Goal: Task Accomplishment & Management: Complete application form

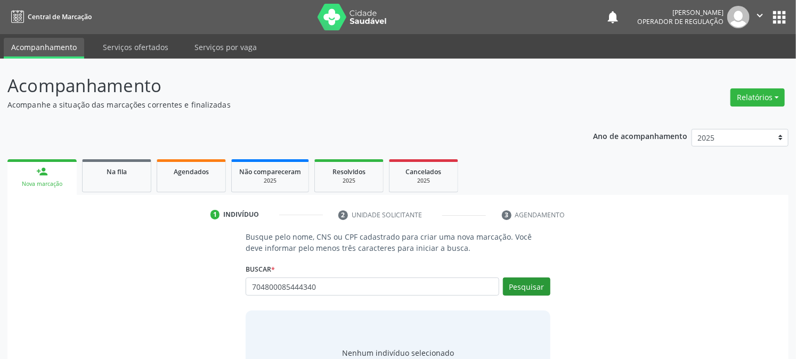
type input "704800085444340"
click at [510, 290] on button "Pesquisar" at bounding box center [526, 287] width 47 height 18
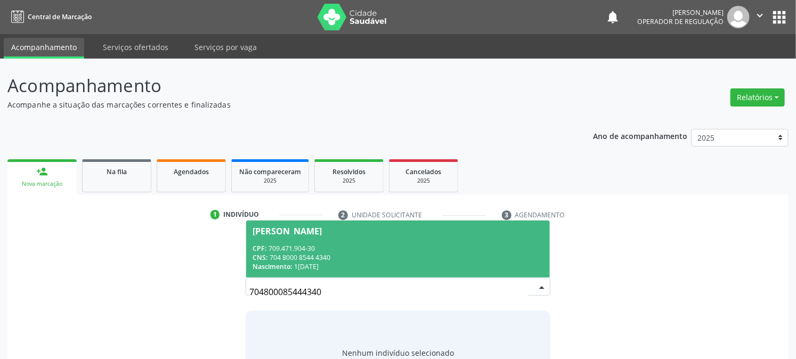
click at [303, 247] on div "CPF: 709.471.904-30" at bounding box center [398, 248] width 290 height 9
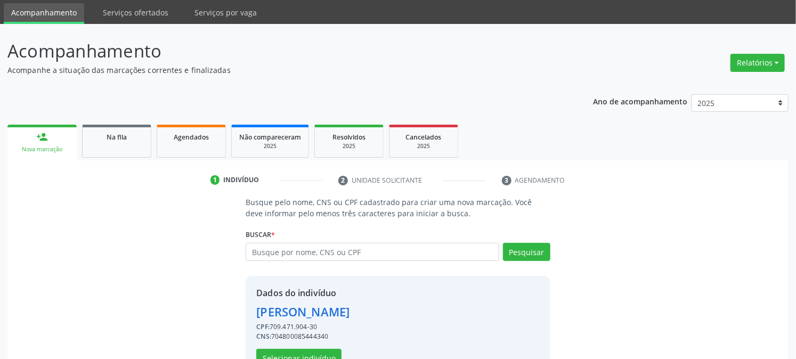
scroll to position [67, 0]
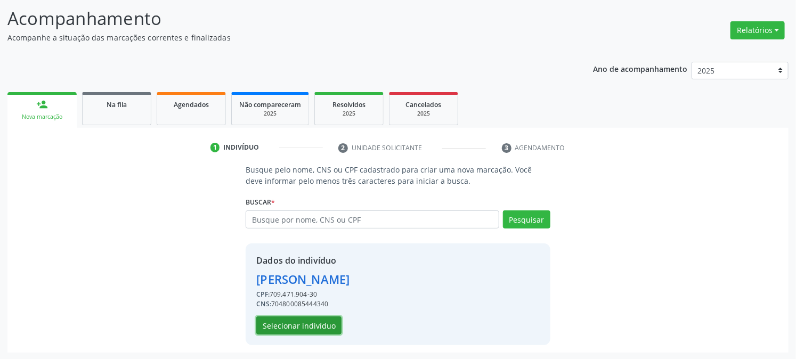
click at [295, 320] on button "Selecionar indivíduo" at bounding box center [298, 326] width 85 height 18
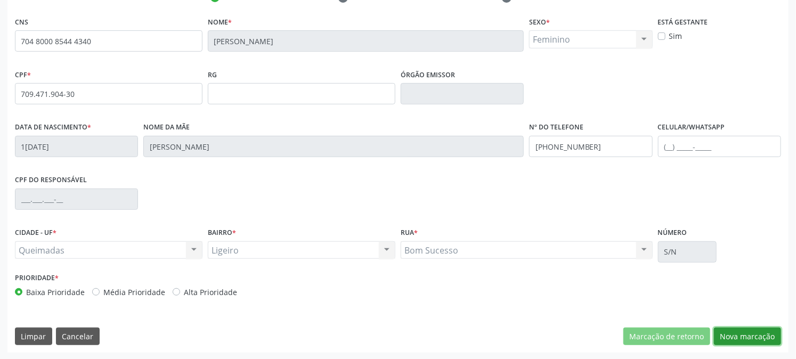
click at [754, 328] on button "Nova marcação" at bounding box center [747, 337] width 67 height 18
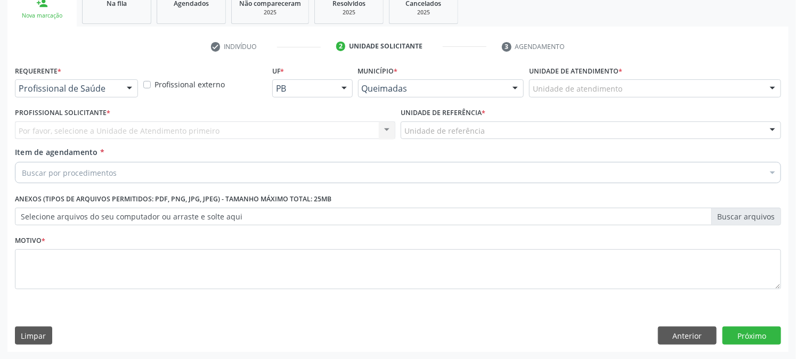
click at [54, 78] on label "Requerente *" at bounding box center [38, 71] width 46 height 17
drag, startPoint x: 62, startPoint y: 93, endPoint x: 38, endPoint y: 154, distance: 64.8
click at [62, 96] on div "Profissional de Saúde" at bounding box center [76, 88] width 123 height 18
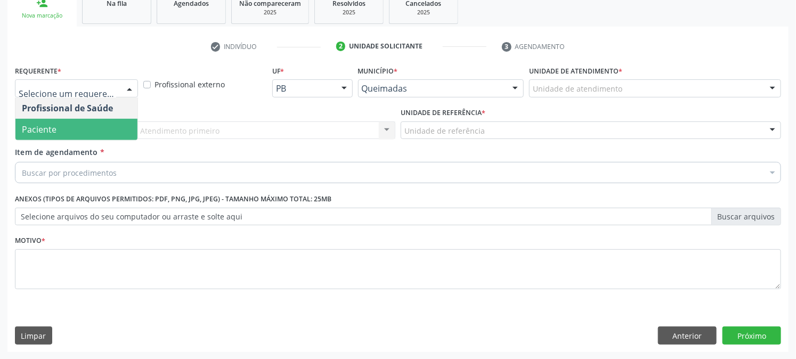
click at [41, 128] on span "Paciente" at bounding box center [39, 130] width 35 height 12
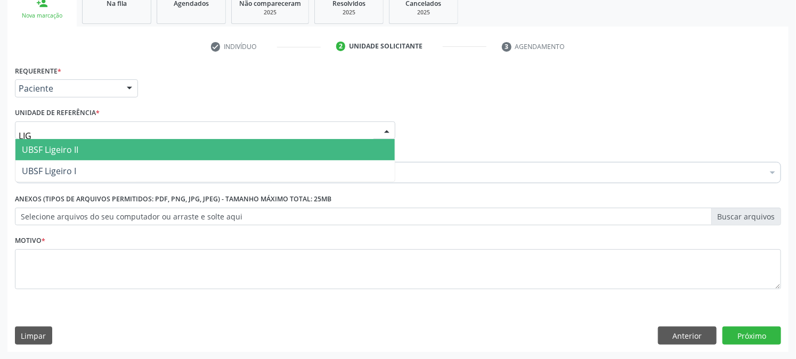
type input "LIGE"
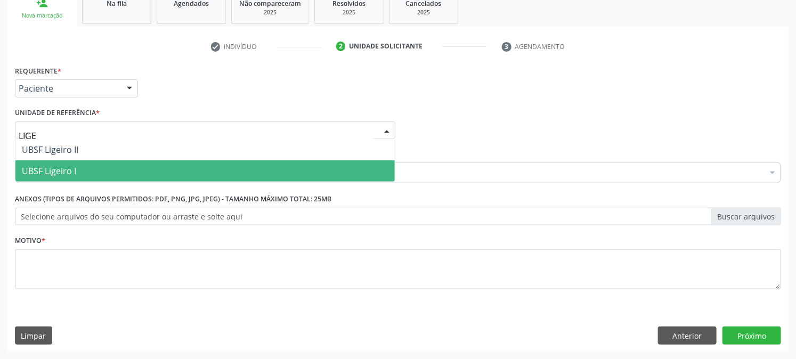
drag, startPoint x: 70, startPoint y: 181, endPoint x: 68, endPoint y: 167, distance: 14.0
click at [69, 180] on div "UBSF Ligeiro II UBSF Ligeiro I Nenhum resultado encontrado para: " LIGE " Não h…" at bounding box center [205, 160] width 381 height 43
click at [71, 173] on span "UBSF Ligeiro I" at bounding box center [49, 171] width 54 height 12
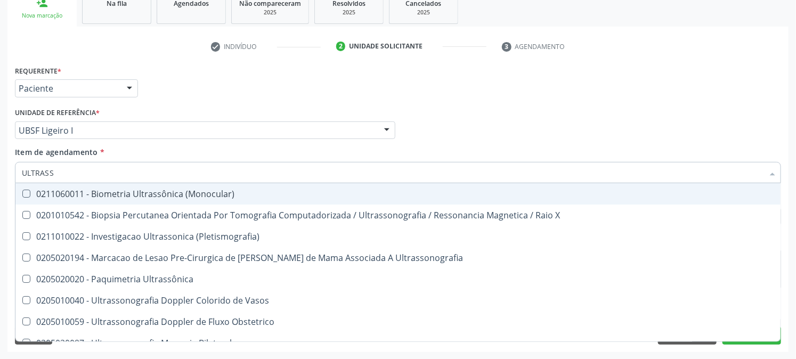
type input "ULTRASSO"
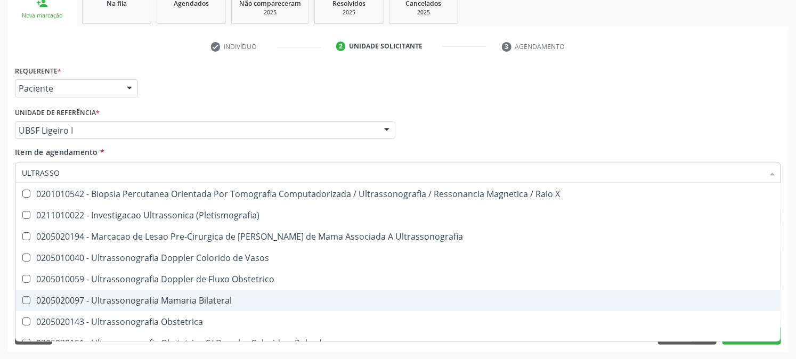
click at [99, 318] on div "0205020143 - Ultrassonografia Obstetrica" at bounding box center [398, 322] width 753 height 9
checkbox Obstetrica "true"
click at [0, 264] on div "Acompanhamento Acompanhe a situação das marcações correntes e finalizadas Relat…" at bounding box center [398, 125] width 796 height 470
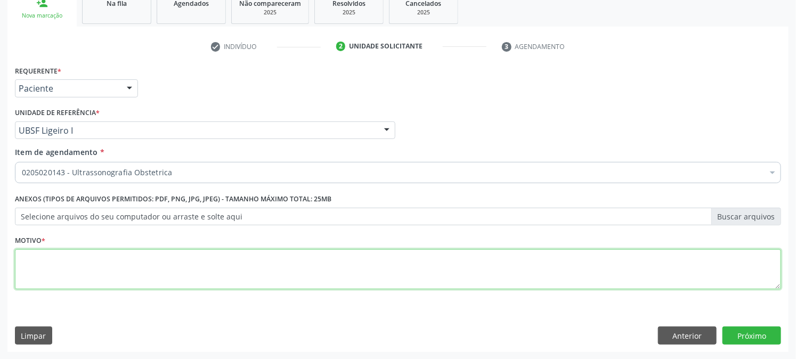
click at [102, 278] on textarea at bounding box center [398, 269] width 766 height 41
type textarea "PRÉ [DATE]"
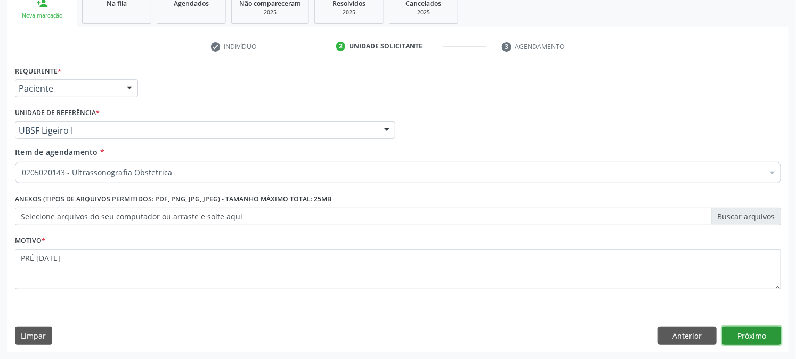
click at [736, 337] on button "Próximo" at bounding box center [752, 336] width 59 height 18
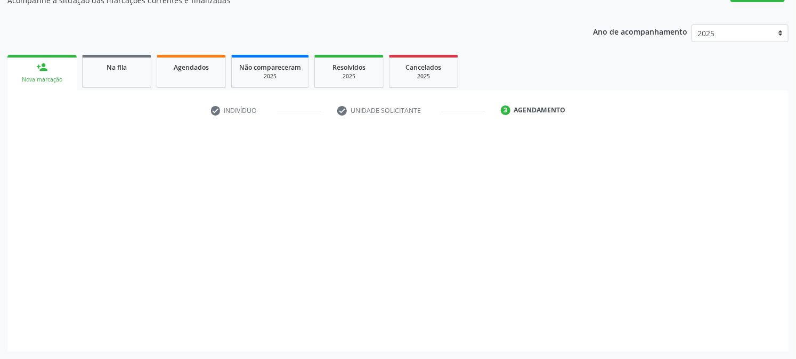
scroll to position [104, 0]
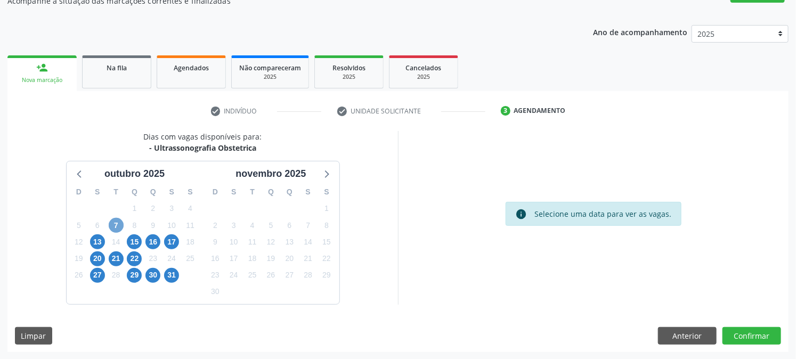
click at [118, 226] on span "7" at bounding box center [116, 225] width 15 height 15
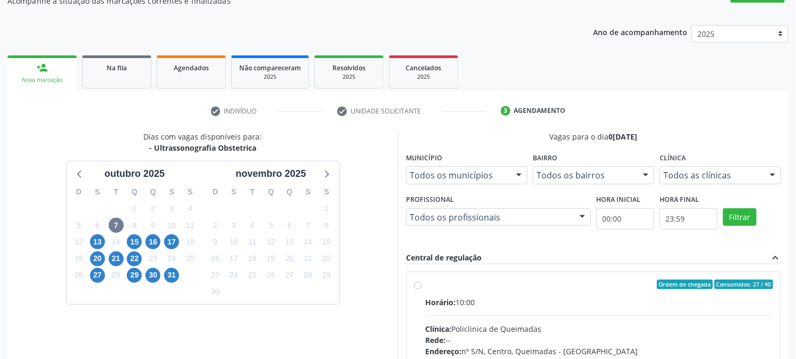
click at [452, 290] on label "Ordem de chegada Consumidos: 27 / 40 Horário: 10:00 Clínica: Policlinica de Que…" at bounding box center [599, 362] width 348 height 164
click at [422, 289] on input "Ordem de chegada Consumidos: 27 / 40 Horário: 10:00 Clínica: Policlinica de Que…" at bounding box center [417, 285] width 7 height 10
radio input "true"
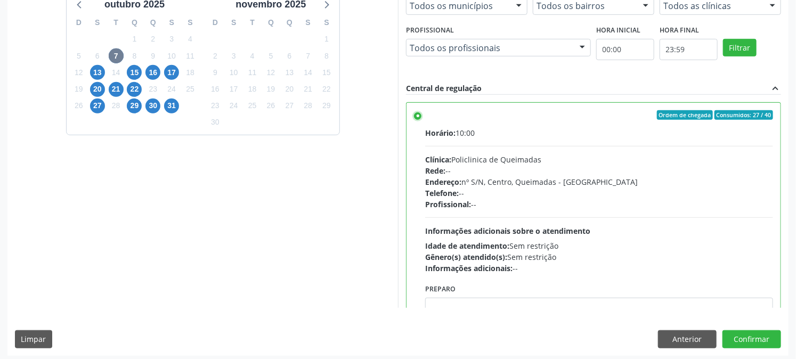
scroll to position [277, 0]
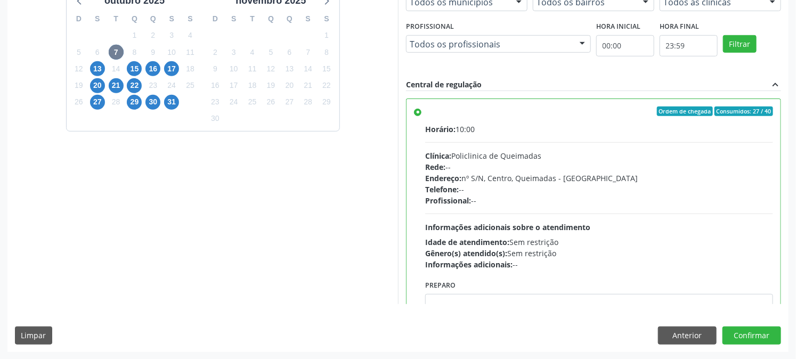
click at [789, 297] on div "Acompanhamento Acompanhe a situação das marcações correntes e finalizadas Relat…" at bounding box center [398, 70] width 796 height 578
click at [761, 332] on button "Confirmar" at bounding box center [752, 336] width 59 height 18
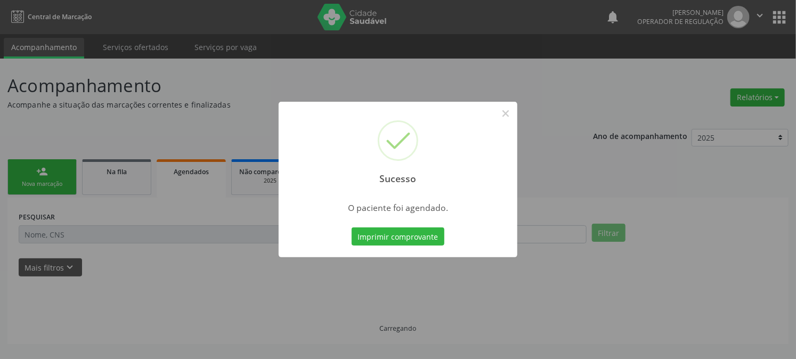
scroll to position [0, 0]
click at [411, 222] on div "Sucesso × O paciente foi agendado. Imprimir comprovante Cancel" at bounding box center [403, 180] width 239 height 156
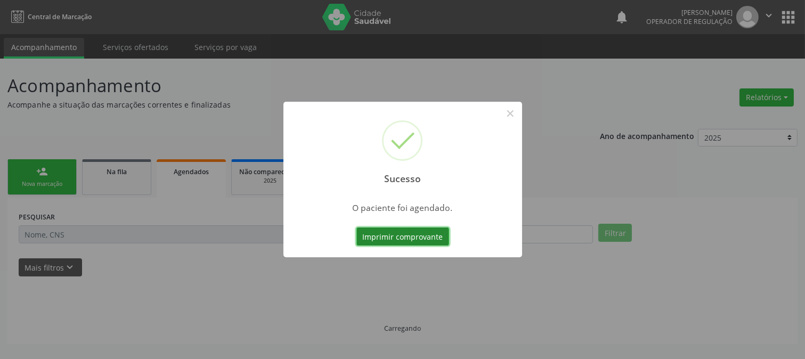
click at [408, 231] on button "Imprimir comprovante" at bounding box center [403, 237] width 93 height 18
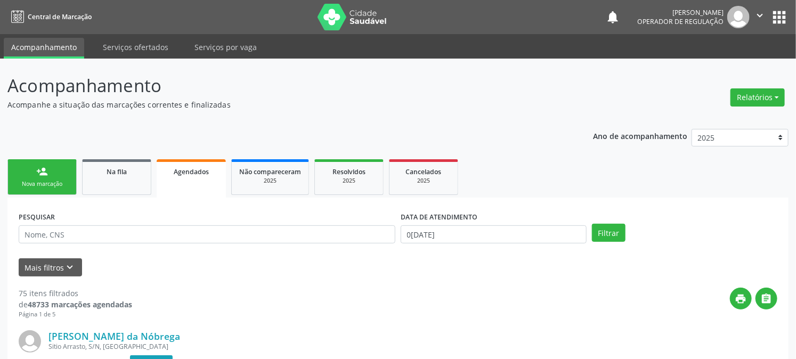
click at [19, 177] on link "person_add Nova marcação" at bounding box center [41, 177] width 69 height 36
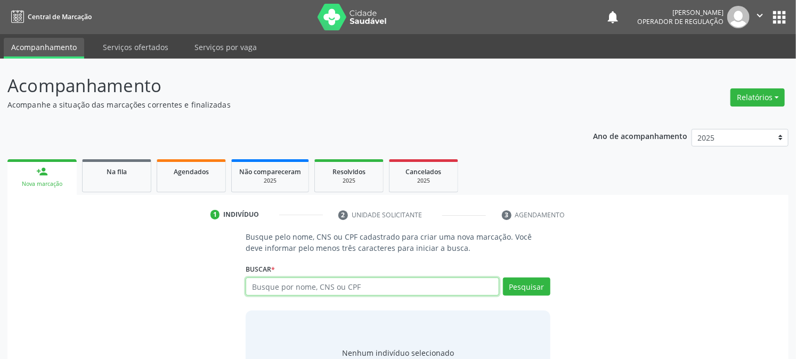
click at [316, 289] on input "text" at bounding box center [372, 287] width 253 height 18
type input "704804542048543"
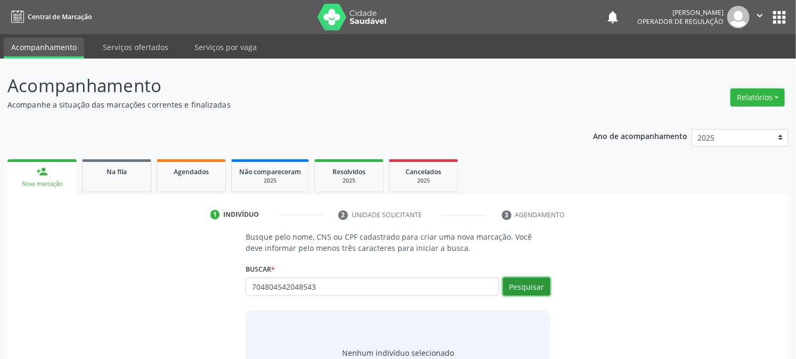
click at [534, 292] on button "Pesquisar" at bounding box center [526, 287] width 47 height 18
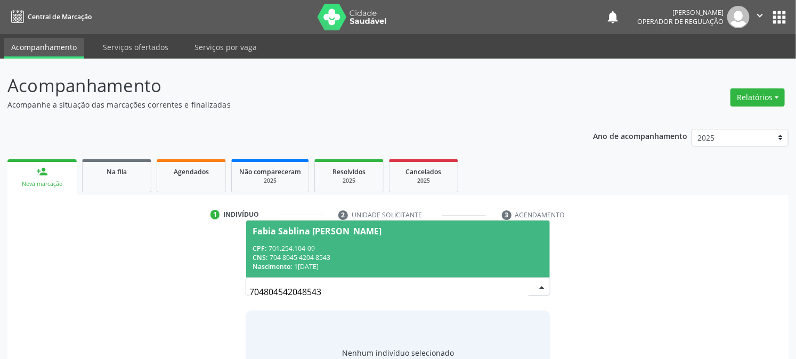
click at [305, 237] on span "Fabia Sablina [PERSON_NAME] CPF: 701.254.104-09 CNS: 704 8045 4204 8543 Nascime…" at bounding box center [397, 249] width 303 height 57
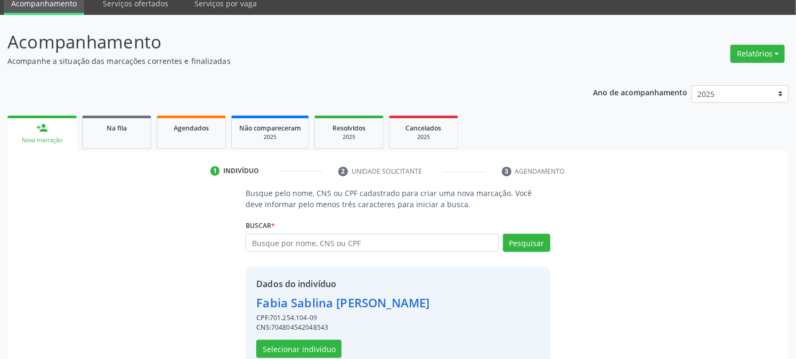
scroll to position [67, 0]
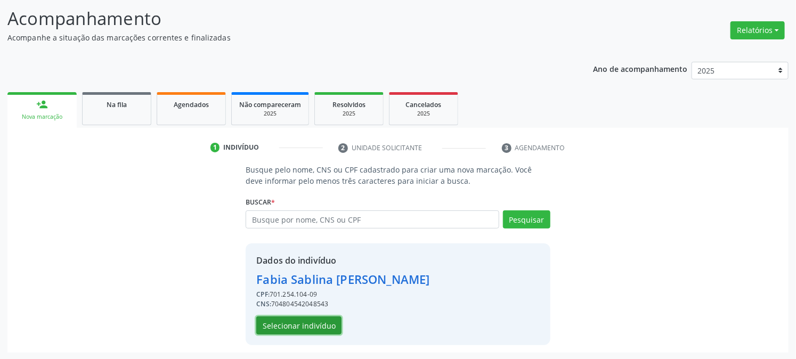
click at [321, 329] on button "Selecionar indivíduo" at bounding box center [298, 326] width 85 height 18
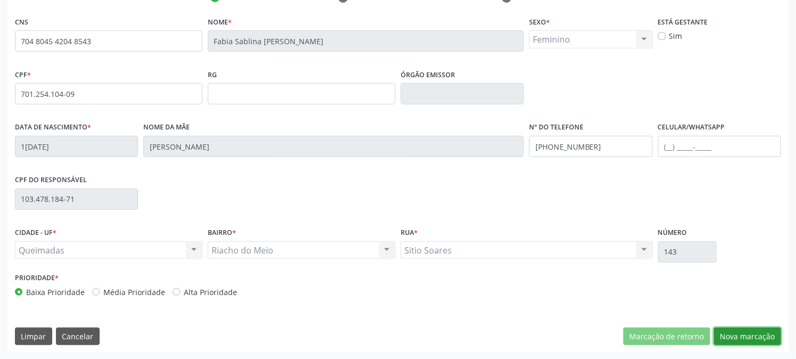
click at [757, 333] on button "Nova marcação" at bounding box center [747, 337] width 67 height 18
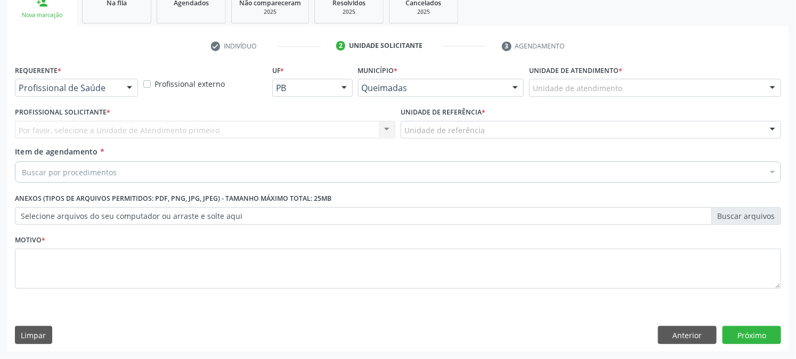
scroll to position [168, 0]
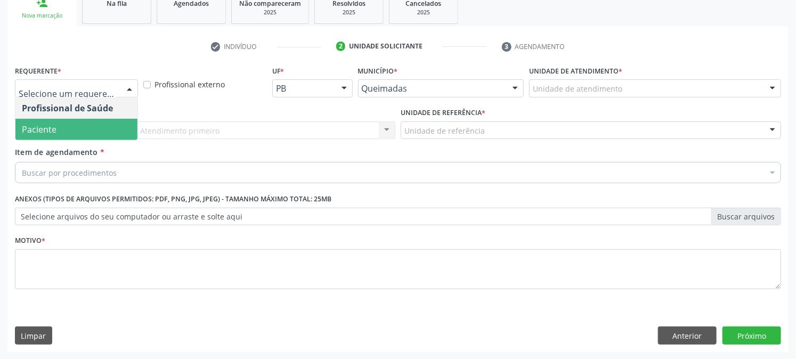
click at [53, 124] on span "Paciente" at bounding box center [39, 130] width 35 height 12
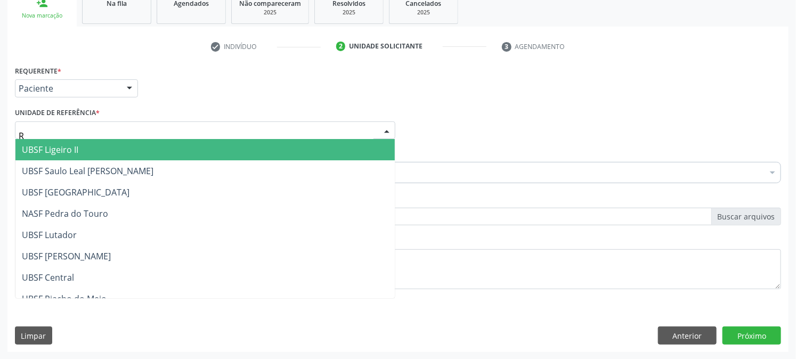
type input "RI"
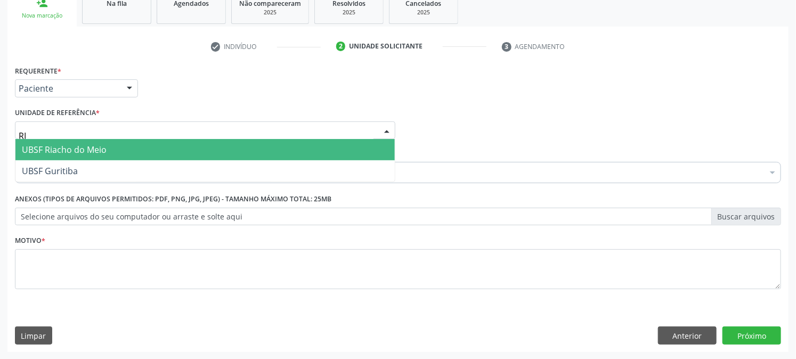
click at [70, 147] on span "UBSF Riacho do Meio" at bounding box center [64, 150] width 85 height 12
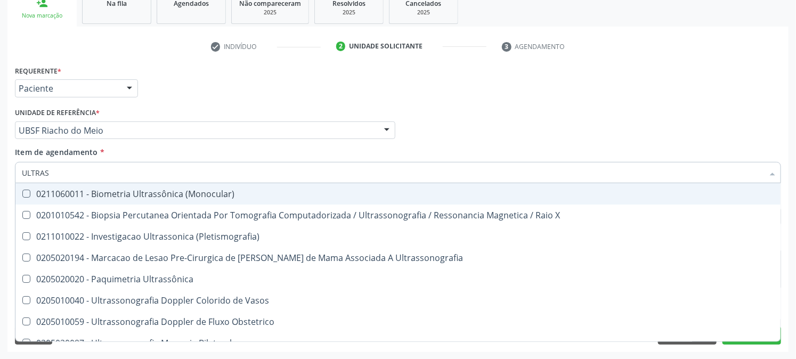
type input "ULTRASS"
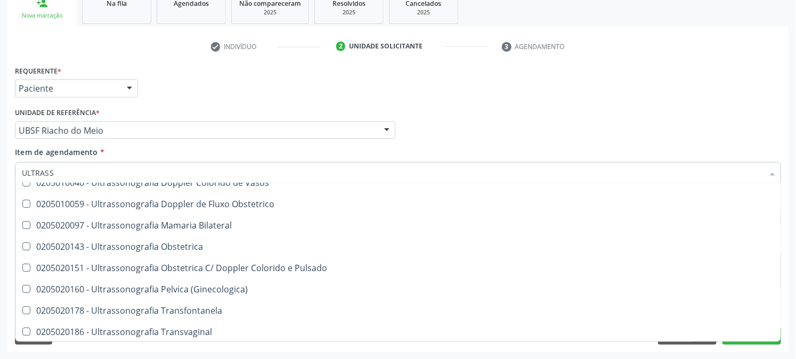
scroll to position [118, 0]
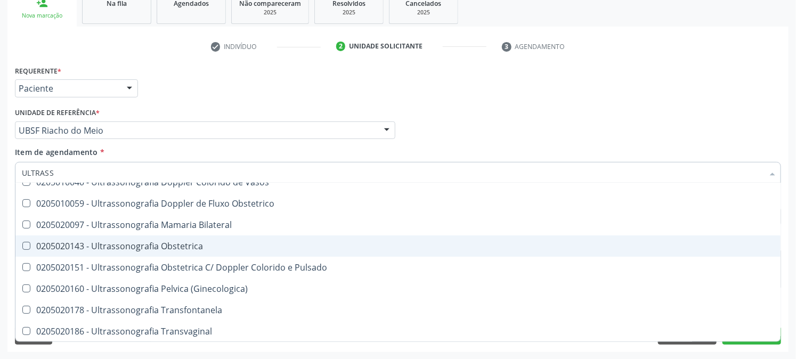
click at [139, 249] on div "0205020143 - Ultrassonografia Obstetrica" at bounding box center [398, 246] width 753 height 9
checkbox Obstetrica "true"
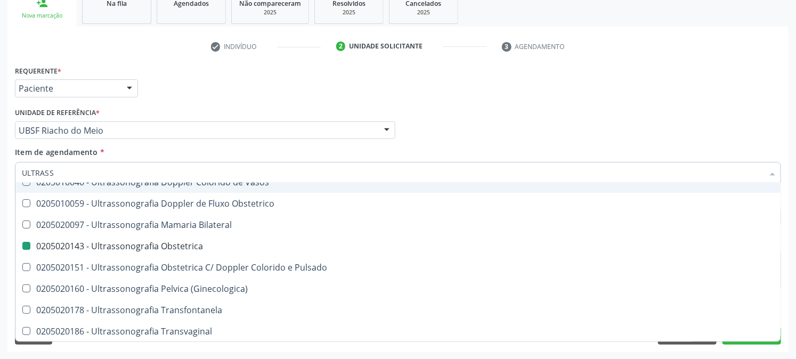
click at [196, 88] on div "Requerente * Paciente Profissional de Saúde Paciente Nenhum resultado encontrad…" at bounding box center [398, 84] width 772 height 42
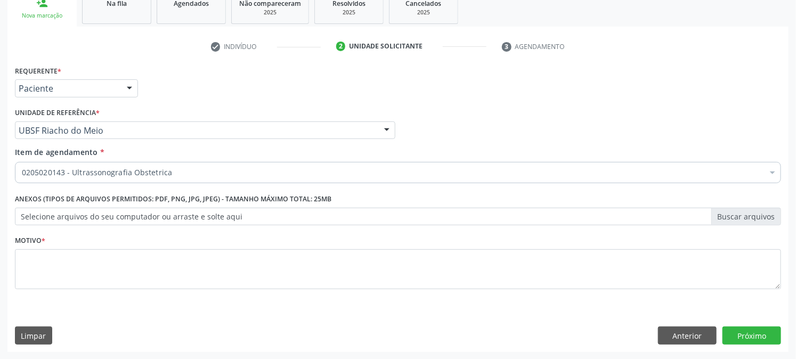
checkbox Obstetrica "true"
checkbox Adolescente\) "false"
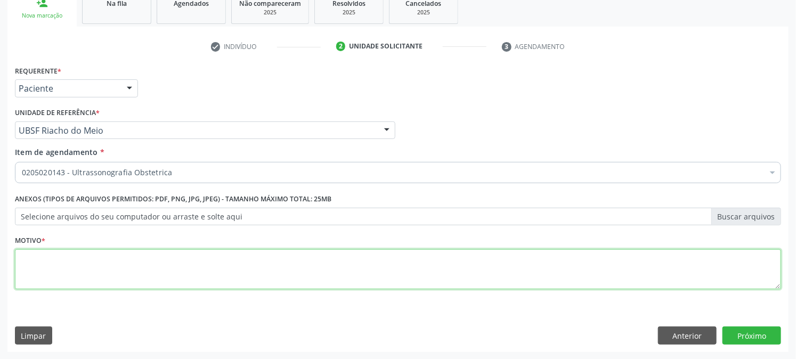
click at [102, 269] on textarea at bounding box center [398, 269] width 766 height 41
type textarea "PRÉ [DATE]"
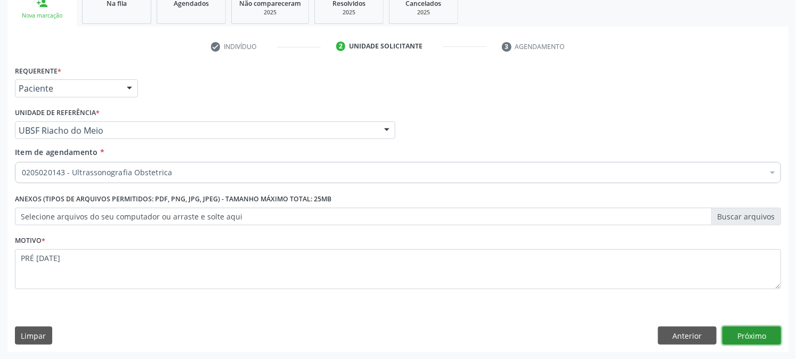
click at [728, 332] on button "Próximo" at bounding box center [752, 336] width 59 height 18
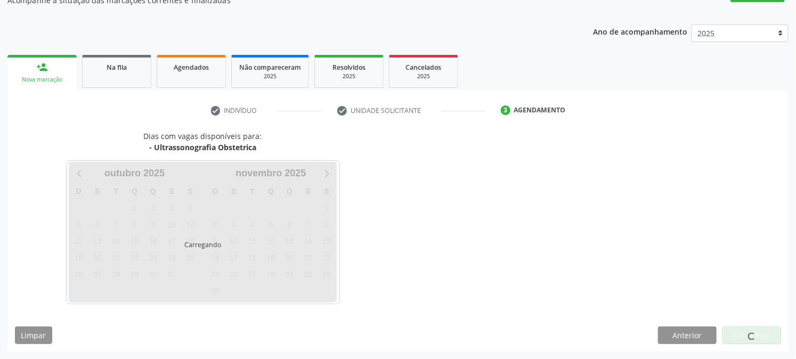
scroll to position [104, 0]
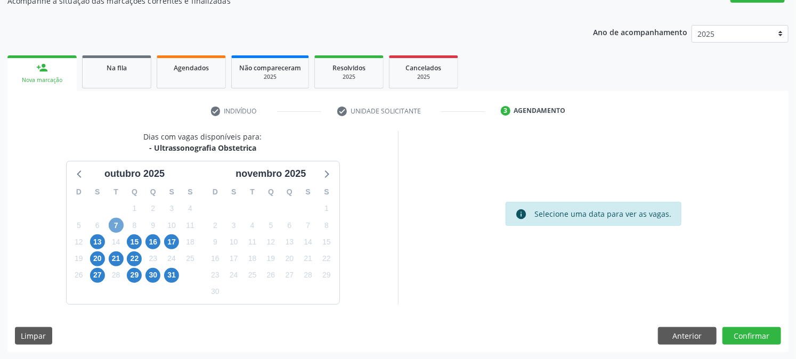
click at [123, 222] on span "7" at bounding box center [116, 225] width 15 height 15
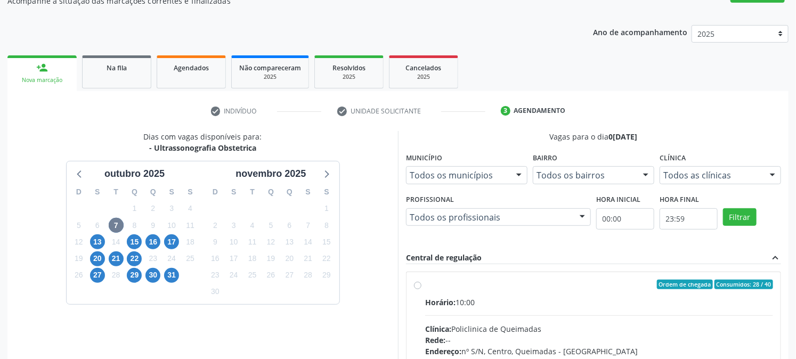
click at [459, 289] on label "Ordem de chegada Consumidos: 28 / 40 Horário: 10:00 Clínica: Policlinica de Que…" at bounding box center [599, 362] width 348 height 164
click at [422, 289] on input "Ordem de chegada Consumidos: 28 / 40 Horário: 10:00 Clínica: Policlinica de Que…" at bounding box center [417, 285] width 7 height 10
radio input "true"
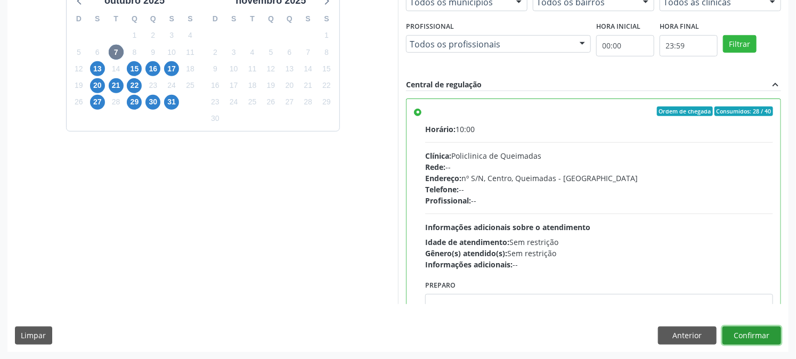
click at [754, 336] on button "Confirmar" at bounding box center [752, 336] width 59 height 18
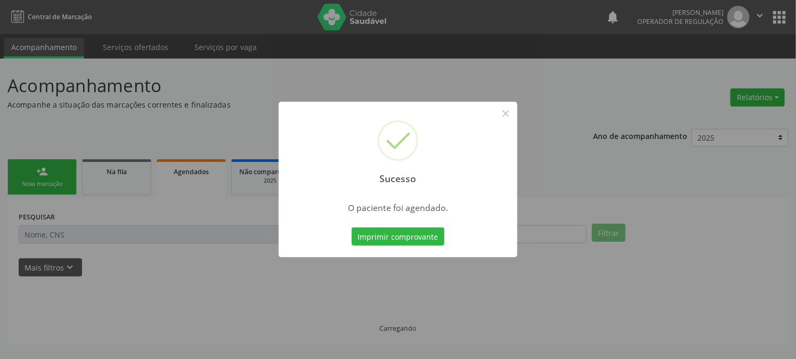
scroll to position [0, 0]
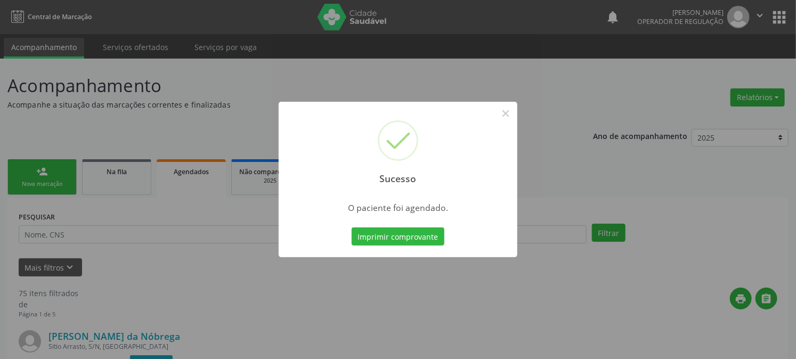
click at [352, 228] on button "Imprimir comprovante" at bounding box center [398, 237] width 93 height 18
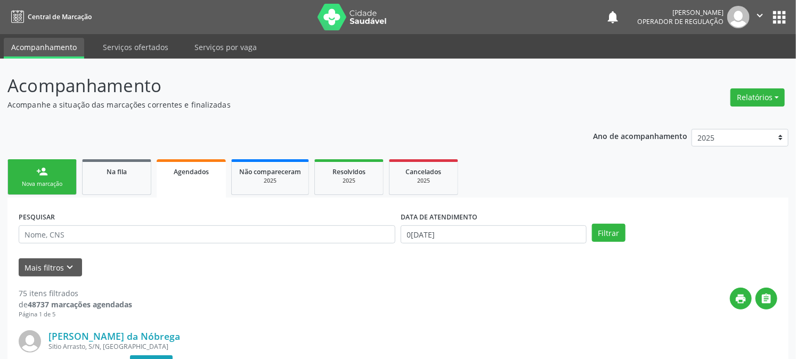
click at [38, 172] on div "person_add" at bounding box center [42, 172] width 12 height 12
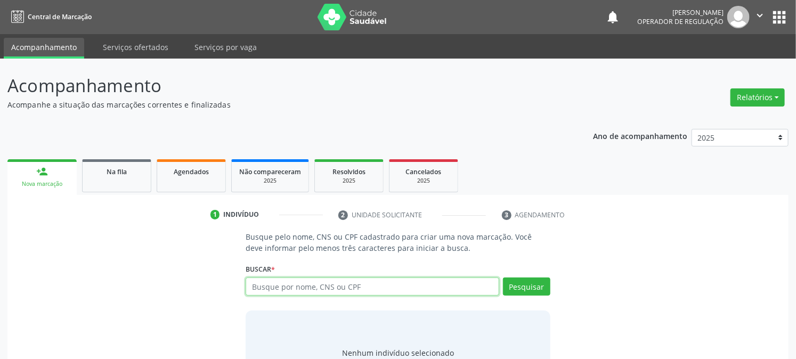
click at [321, 292] on input "text" at bounding box center [372, 287] width 253 height 18
type input "705008424272652"
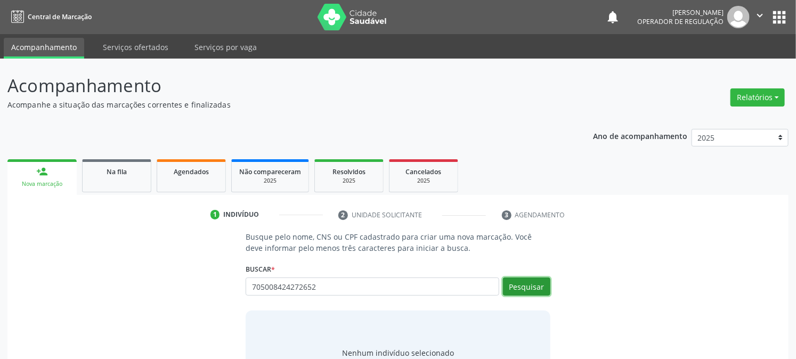
click at [526, 281] on button "Pesquisar" at bounding box center [526, 287] width 47 height 18
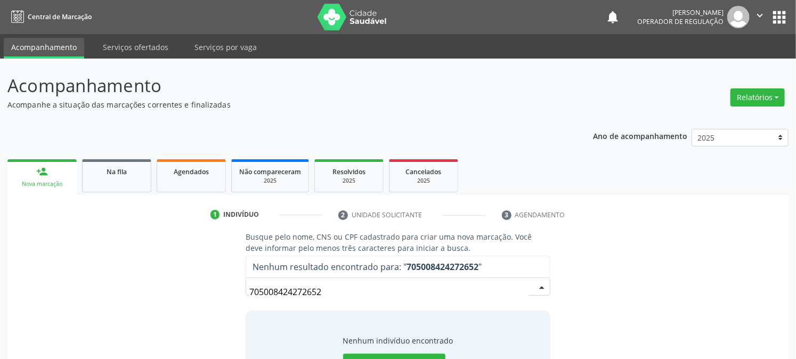
drag, startPoint x: 322, startPoint y: 291, endPoint x: 77, endPoint y: 301, distance: 245.4
click at [106, 298] on div "Busque pelo nome, CNS ou CPF cadastrado para criar uma nova marcação. Você deve…" at bounding box center [398, 313] width 766 height 164
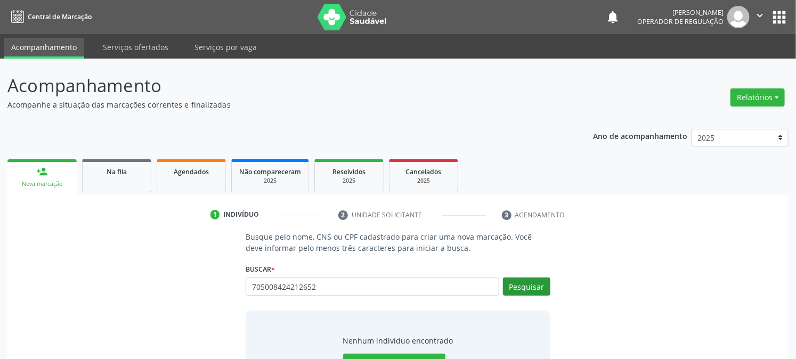
type input "705008424212652"
click at [530, 279] on button "Pesquisar" at bounding box center [526, 287] width 47 height 18
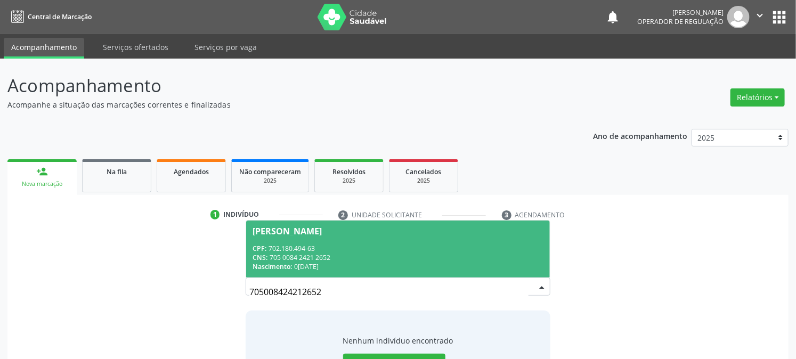
click at [350, 244] on div "CPF: 702.180.494-63" at bounding box center [398, 248] width 290 height 9
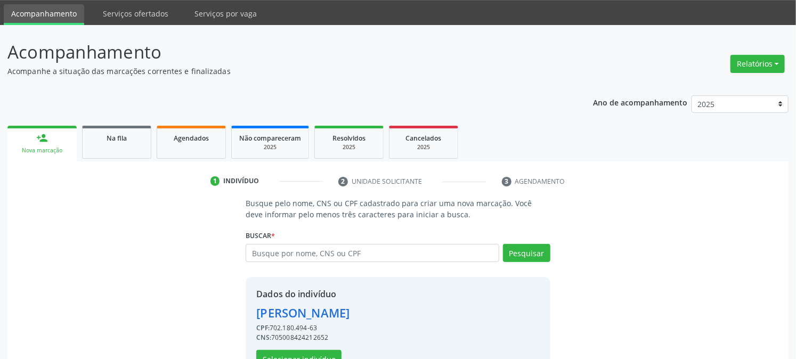
scroll to position [67, 0]
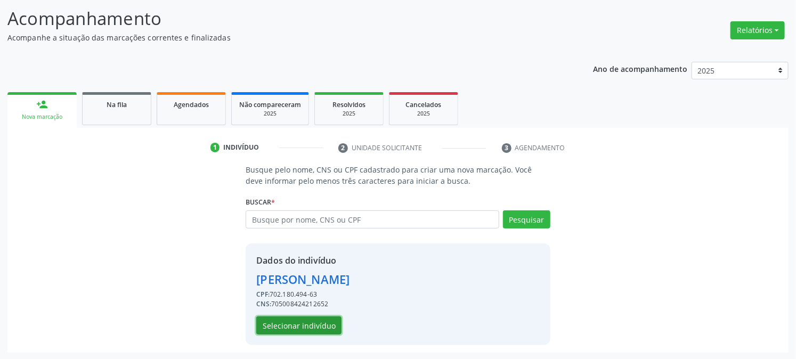
click at [295, 324] on button "Selecionar indivíduo" at bounding box center [298, 326] width 85 height 18
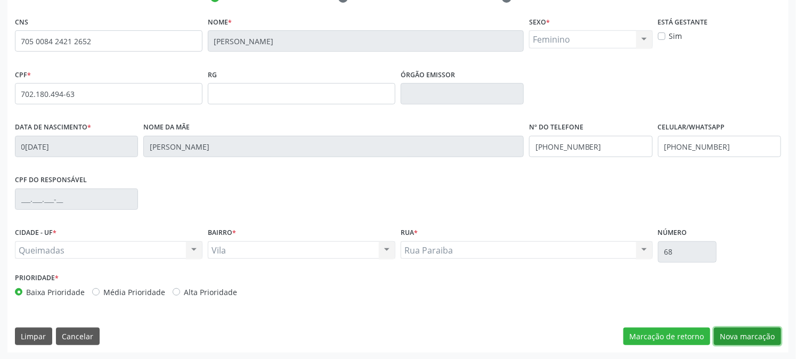
click at [745, 337] on button "Nova marcação" at bounding box center [747, 337] width 67 height 18
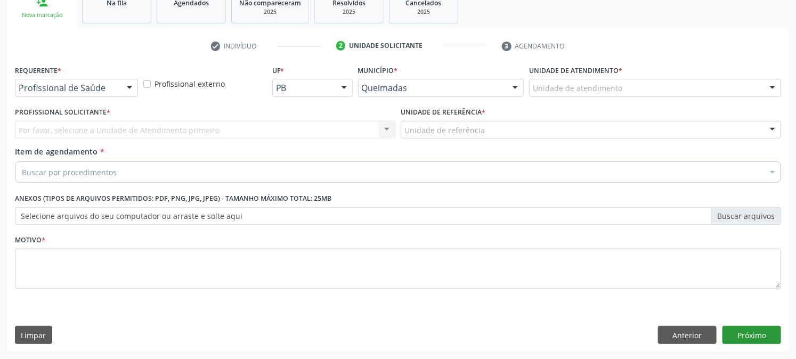
scroll to position [168, 0]
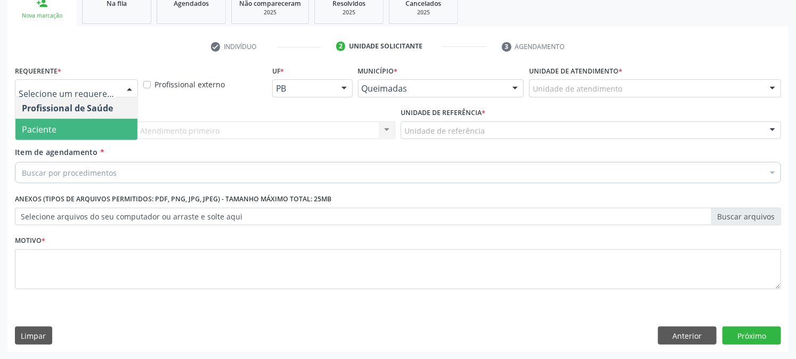
click at [82, 137] on span "Paciente" at bounding box center [76, 129] width 122 height 21
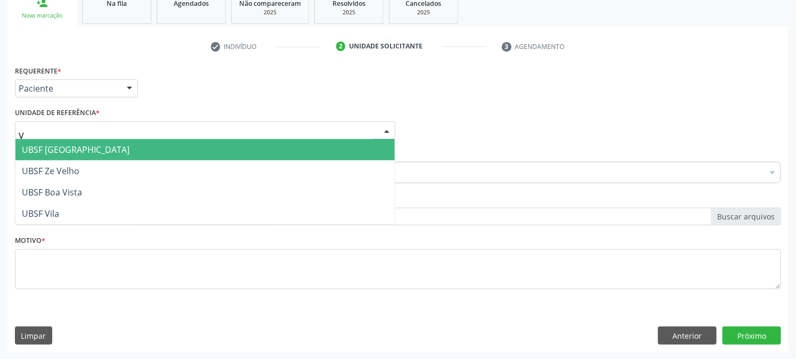
type input "VI"
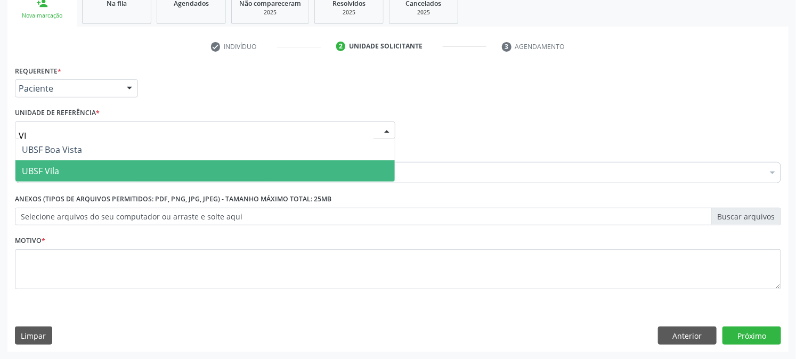
click at [83, 177] on span "UBSF Vila" at bounding box center [204, 170] width 379 height 21
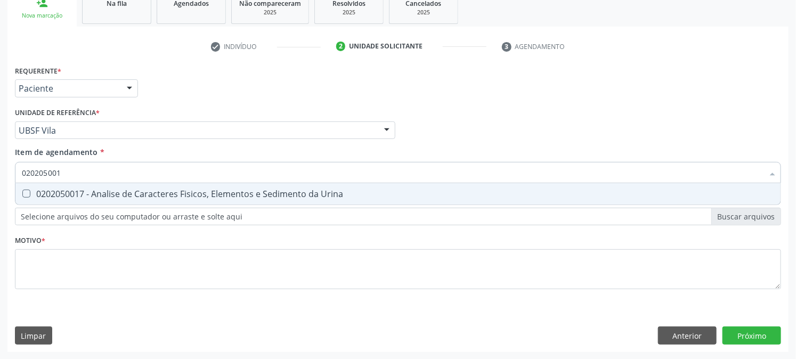
type input "0202050017"
click at [19, 195] on div at bounding box center [19, 194] width 8 height 9
checkbox Urina "true"
click at [0, 172] on div "Acompanhamento Acompanhe a situação das marcações correntes e finalizadas Relat…" at bounding box center [398, 125] width 796 height 470
checkbox Urina "false"
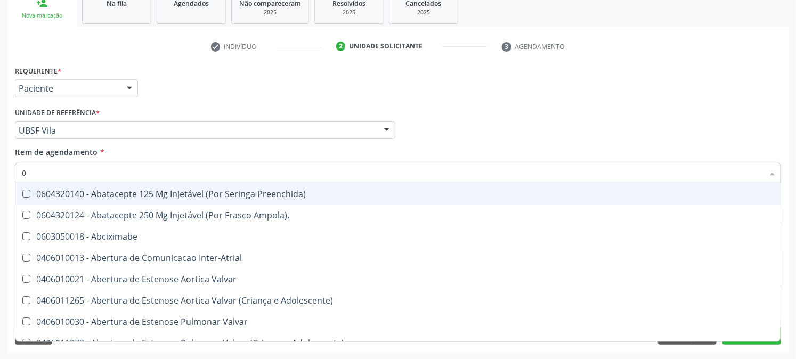
type input "02"
checkbox Psicossocial "true"
checkbox Urina "false"
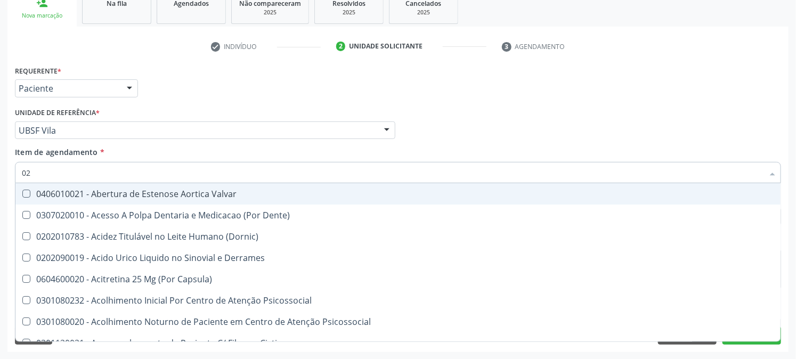
type input "020"
checkbox Frasco-Ampola\) "true"
checkbox Urina "false"
type input "0202"
checkbox Derrames "true"
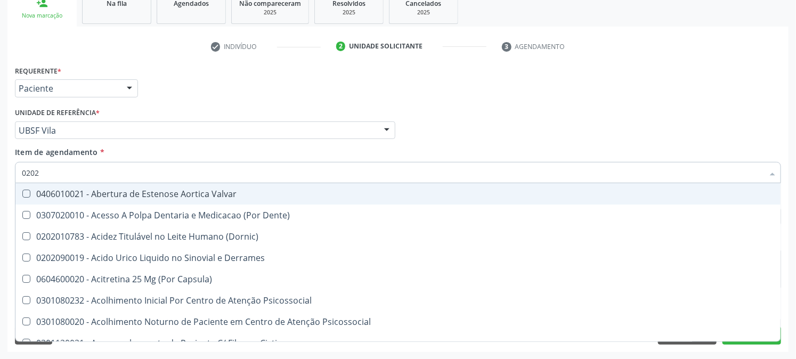
checkbox Frasco-Ampola\) "false"
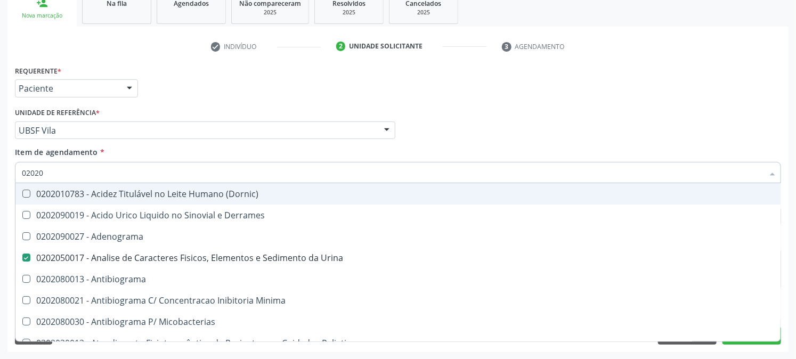
type input "020202"
checkbox Urina "false"
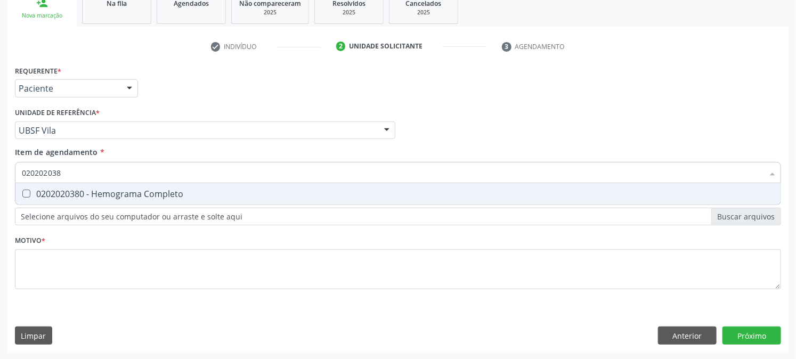
type input "0202020380"
click at [37, 190] on div "0202020380 - Hemograma Completo" at bounding box center [398, 194] width 753 height 9
checkbox Completo "true"
drag, startPoint x: 109, startPoint y: 166, endPoint x: 0, endPoint y: 217, distance: 120.7
click at [0, 217] on div "Acompanhamento Acompanhe a situação das marcações correntes e finalizadas Relat…" at bounding box center [398, 125] width 796 height 470
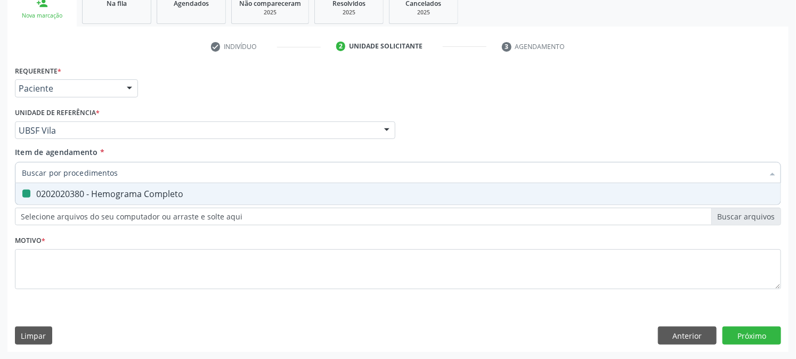
checkbox Completo "false"
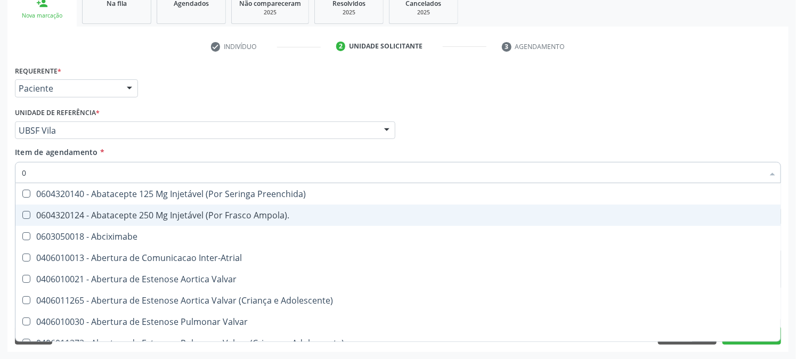
type input "02"
checkbox Psicossocial "true"
checkbox Urina "false"
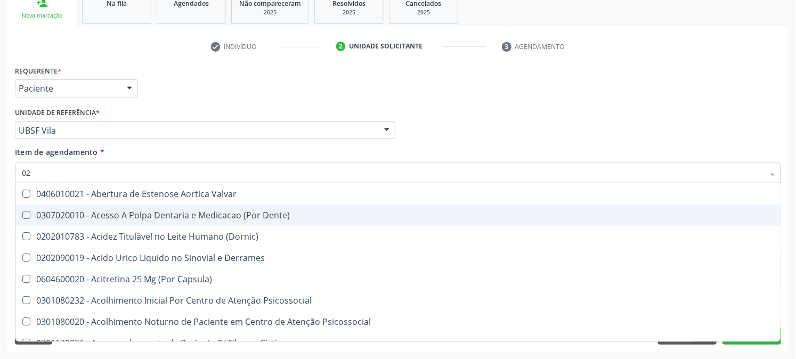
type input "022"
checkbox Urina "false"
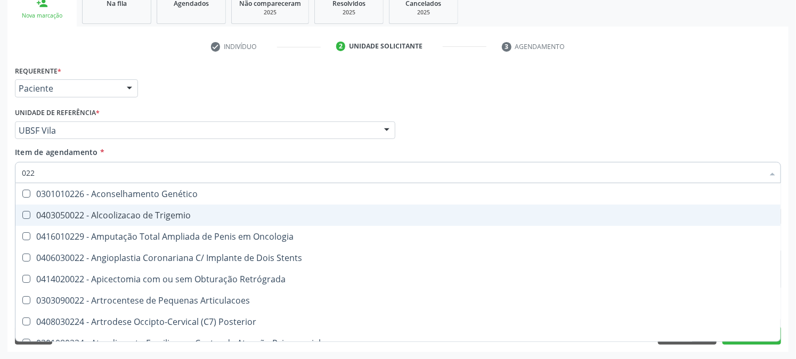
type input "02"
checkbox Oncologia "true"
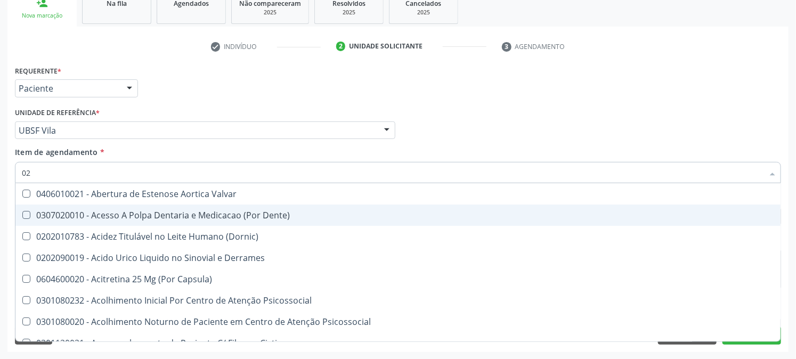
type input "020"
checkbox Frasco-Ampola\) "true"
checkbox Urina "false"
checkbox Eletro-Oculografia "true"
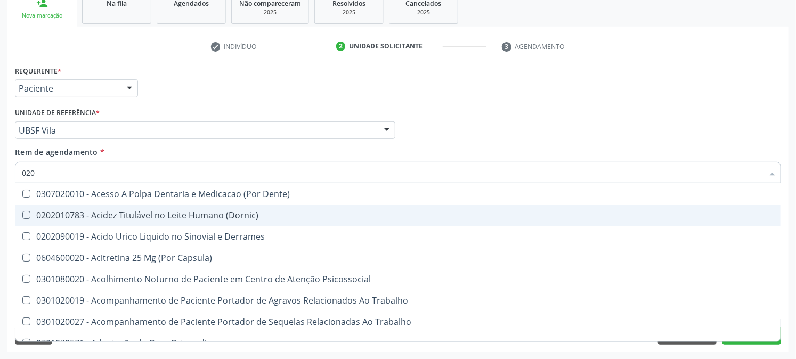
type input "0202"
checkbox Capsula\) "true"
checkbox Urina "false"
checkbox Revisao "true"
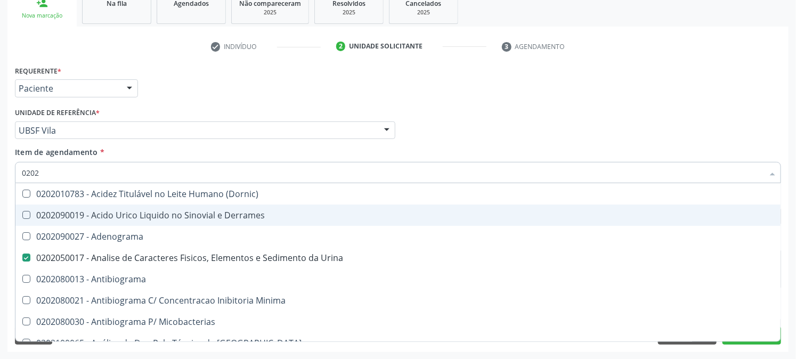
type input "02020"
checkbox Zinco "true"
checkbox Completo "false"
type input "020203"
checkbox Urina "false"
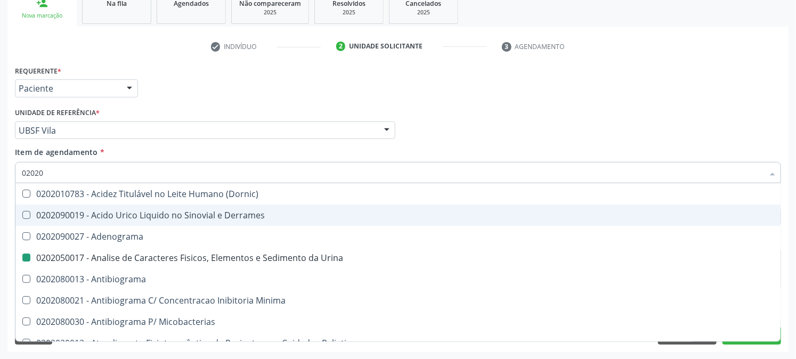
checkbox Molecular "true"
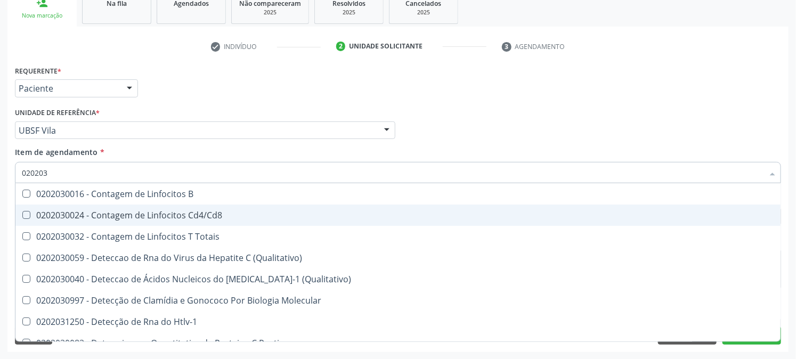
type input "0202030"
checkbox Completo "false"
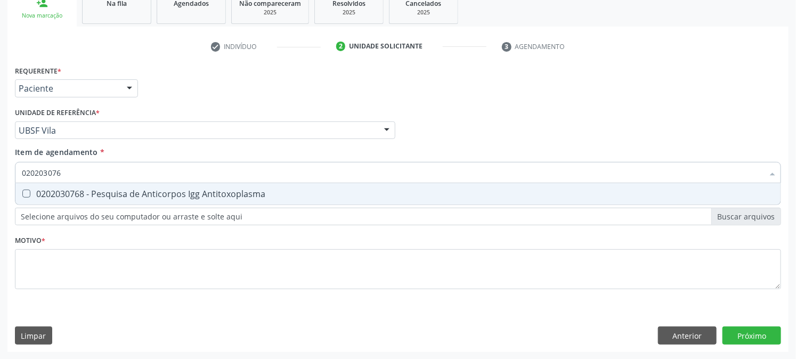
type input "0202030768"
click at [45, 169] on input "0202030768" at bounding box center [393, 172] width 742 height 21
click at [49, 190] on div "0202030768 - Pesquisa de Anticorpos Igg Antitoxoplasma" at bounding box center [398, 194] width 753 height 9
checkbox Antitoxoplasma "true"
drag, startPoint x: 60, startPoint y: 177, endPoint x: 0, endPoint y: 190, distance: 61.5
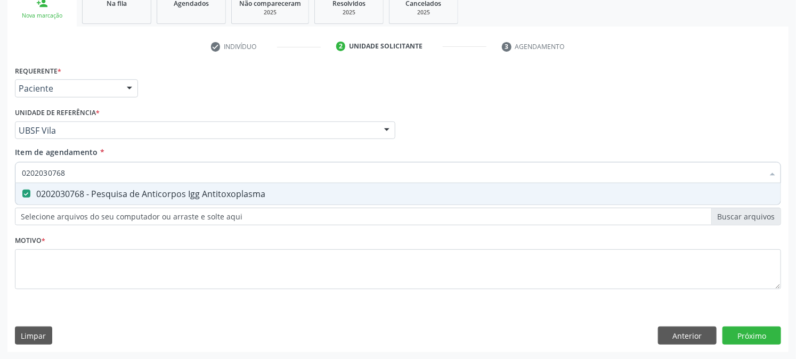
click at [0, 190] on div "Acompanhamento Acompanhe a situação das marcações correntes e finalizadas Relat…" at bounding box center [398, 125] width 796 height 470
checkbox Antitoxoplasma "false"
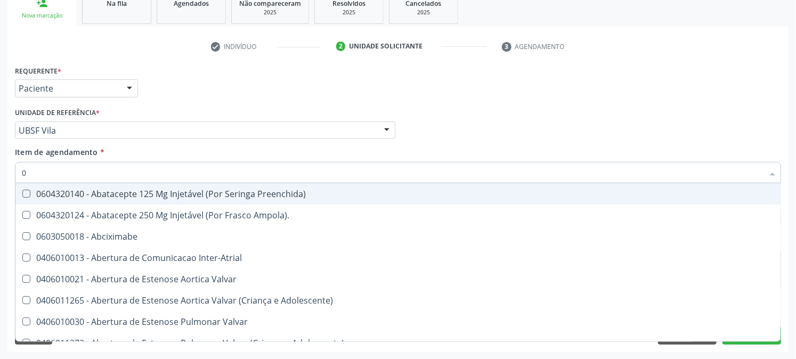
type input "02"
checkbox Psicossocial "true"
checkbox Urina "false"
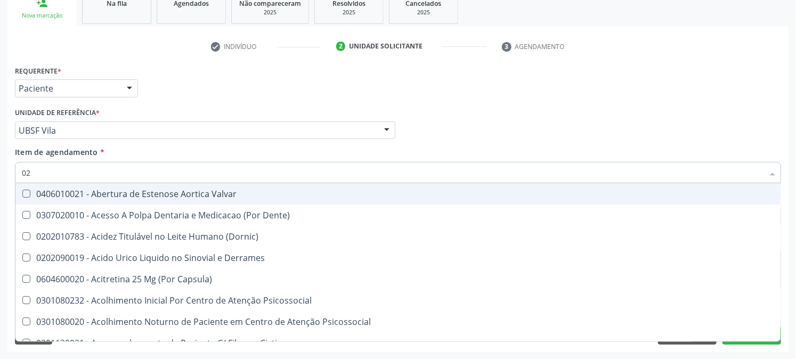
type input "020"
checkbox Frasco-Ampola\) "true"
checkbox Urina "false"
checkbox Eletro-Oculografia "true"
type input "0202"
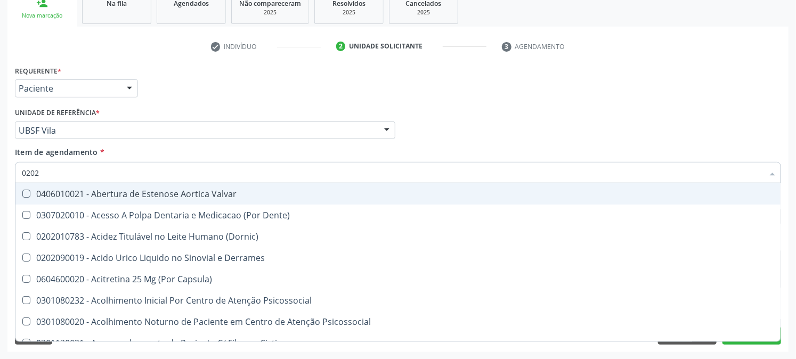
checkbox Derrames "true"
checkbox Frasco-Ampola\) "false"
checkbox Septostomia "true"
checkbox Contraste "true"
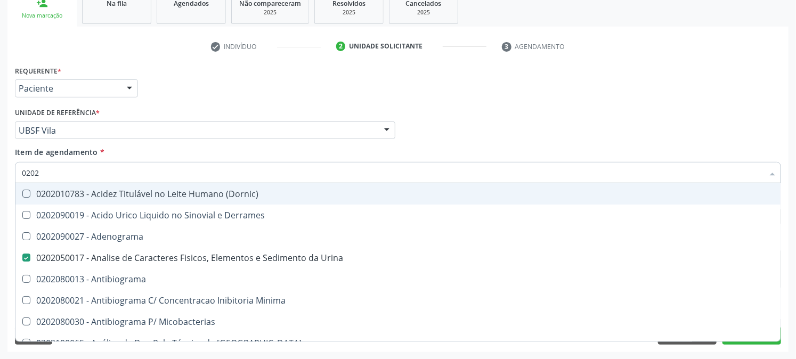
type input "02020"
checkbox Zinco "true"
checkbox Completo "false"
checkbox Oncologia "true"
checkbox Antitoxoplasma "false"
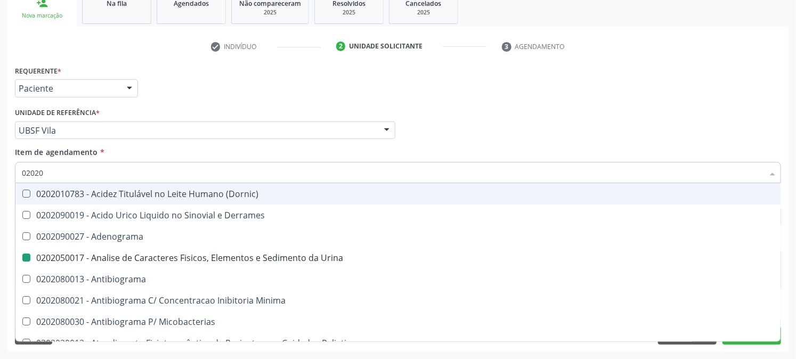
type input "020203"
checkbox Urina "false"
checkbox Molecular "true"
checkbox Aluminio "true"
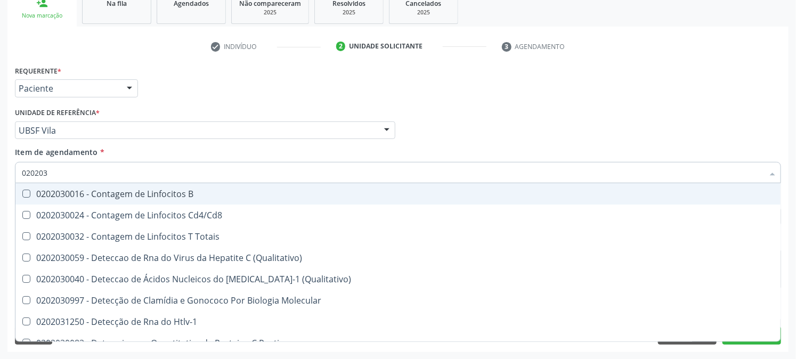
type input "0202030"
checkbox Completo "false"
checkbox Liso "true"
checkbox Antitoxoplasma "false"
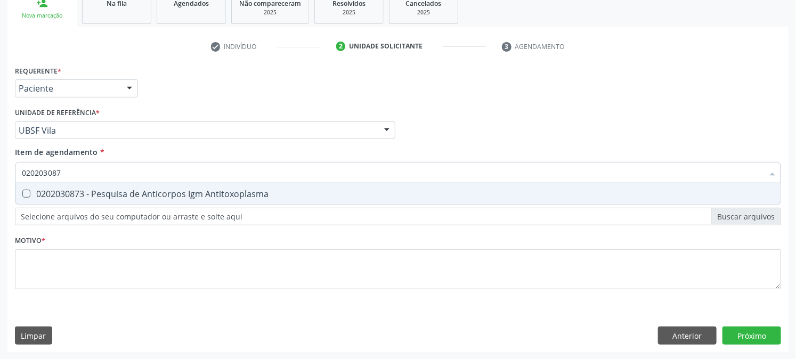
type input "0202030873"
click at [57, 190] on div "0202030873 - Pesquisa de Anticorpos Igm Antitoxoplasma" at bounding box center [398, 194] width 753 height 9
checkbox Antitoxoplasma "true"
drag, startPoint x: 76, startPoint y: 173, endPoint x: 0, endPoint y: 215, distance: 87.3
click at [0, 215] on div "Acompanhamento Acompanhe a situação das marcações correntes e finalizadas Relat…" at bounding box center [398, 125] width 796 height 470
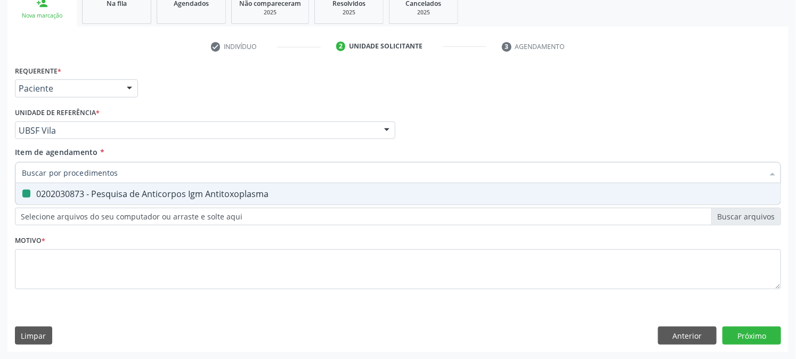
checkbox Antitoxoplasma "false"
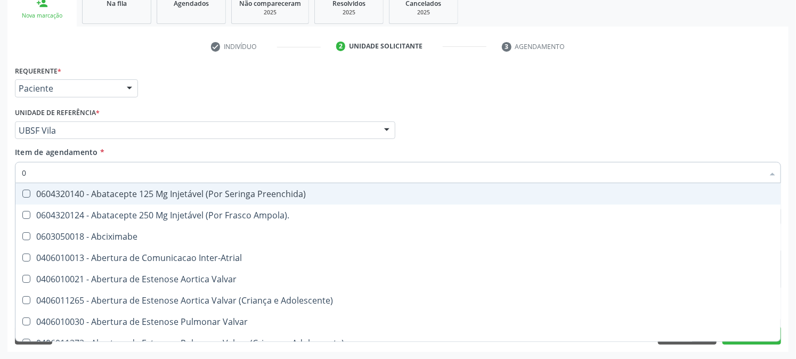
type input "02"
checkbox Psicossocial "true"
checkbox Urina "false"
type input "020"
checkbox Rim "true"
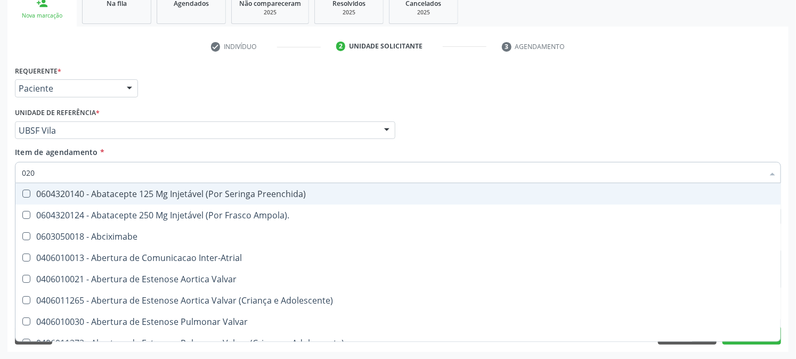
checkbox Psicossocial "false"
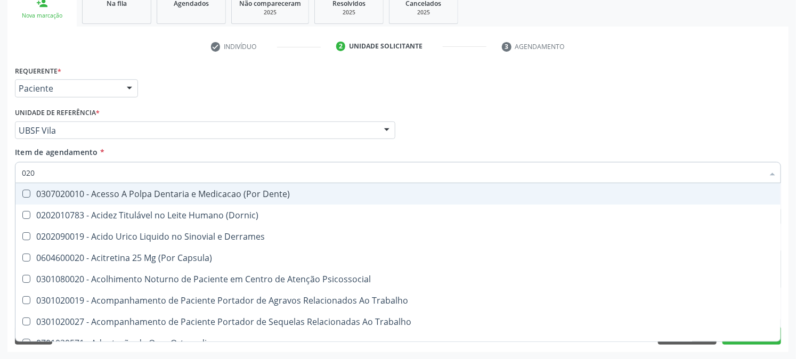
type input "0202"
checkbox Capsula\) "true"
checkbox Urina "false"
checkbox Revisao "true"
checkbox Bandas\) "true"
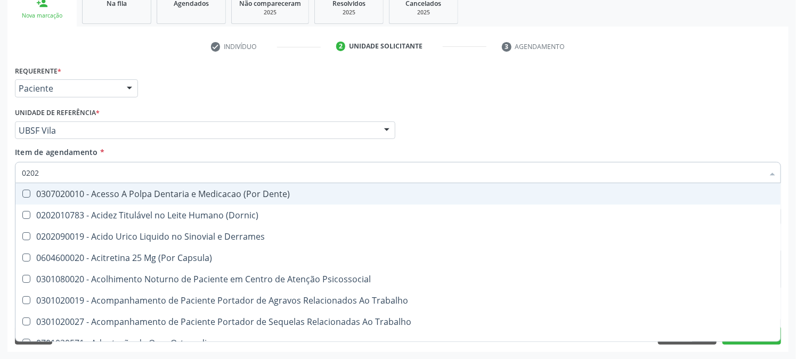
checkbox Glomerular "true"
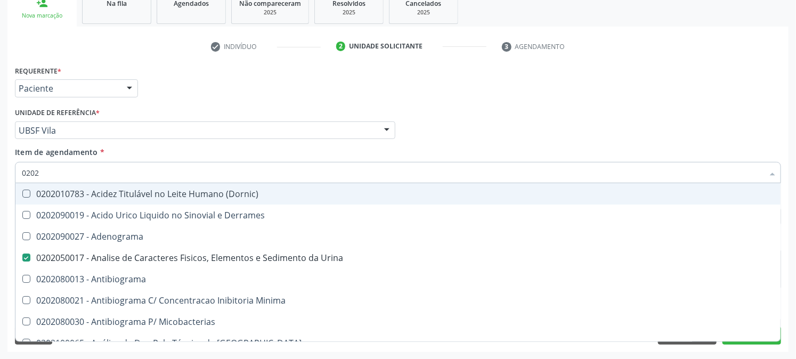
type input "02020"
checkbox Zinco "true"
checkbox Completo "false"
checkbox Oncologia "true"
checkbox Anticardiolipina "true"
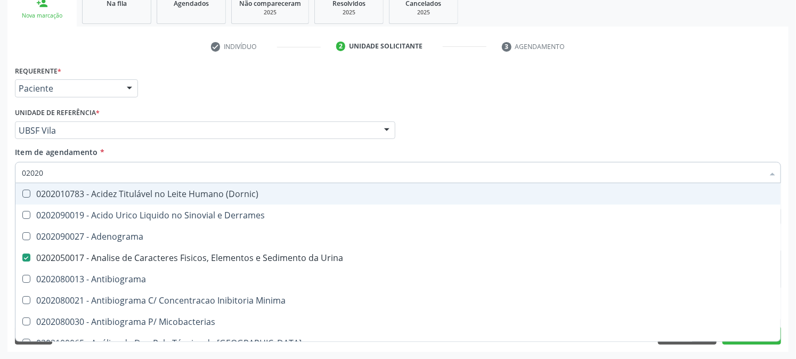
checkbox Antitoxoplasma "false"
type input "020208"
checkbox Urina "false"
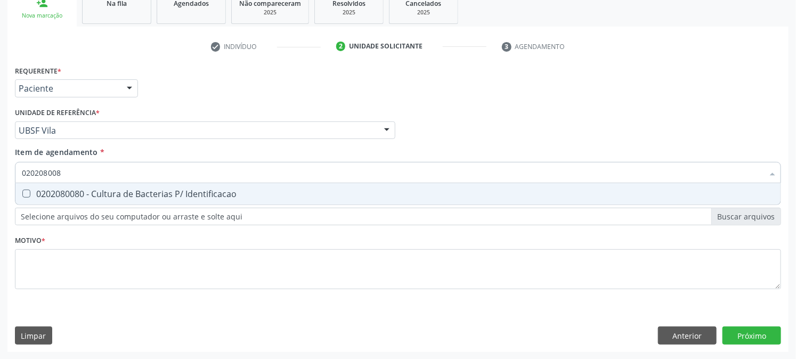
type input "0202080080"
click at [23, 196] on Identificacao at bounding box center [26, 194] width 8 height 8
click at [22, 196] on Identificacao "checkbox" at bounding box center [18, 193] width 7 height 7
checkbox Identificacao "true"
drag, startPoint x: 73, startPoint y: 171, endPoint x: 0, endPoint y: 173, distance: 73.0
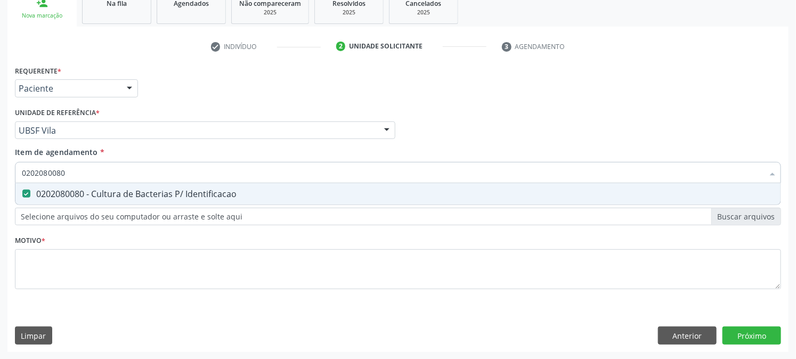
click at [0, 173] on div "Acompanhamento Acompanhe a situação das marcações correntes e finalizadas Relat…" at bounding box center [398, 125] width 796 height 470
checkbox Identificacao "false"
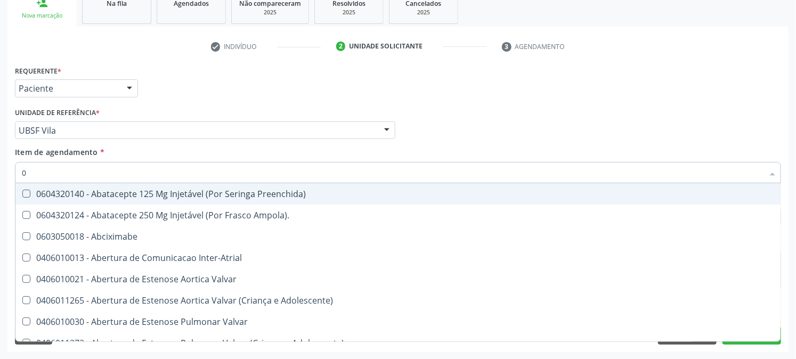
type input "02"
checkbox Psicossocial "true"
checkbox Urina "false"
checkbox Uterino "true"
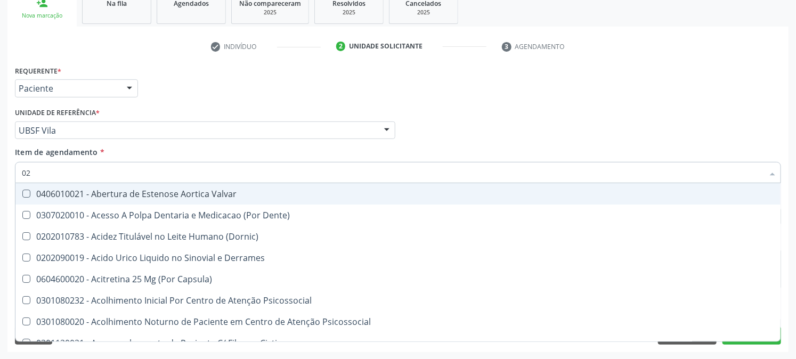
type input "020"
checkbox Frasco-Ampola\) "true"
checkbox Urina "false"
checkbox \(Spcto\) "true"
checkbox Identificacao "false"
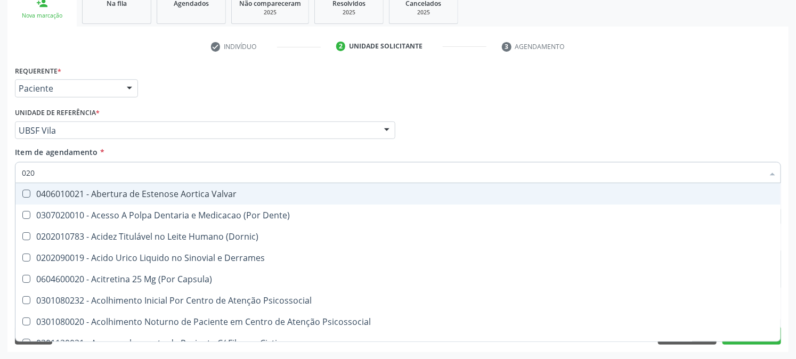
checkbox Eletro-Oculografia "true"
type input "0202"
checkbox Derrames "true"
checkbox Frasco-Ampola\) "false"
checkbox Oncologia "true"
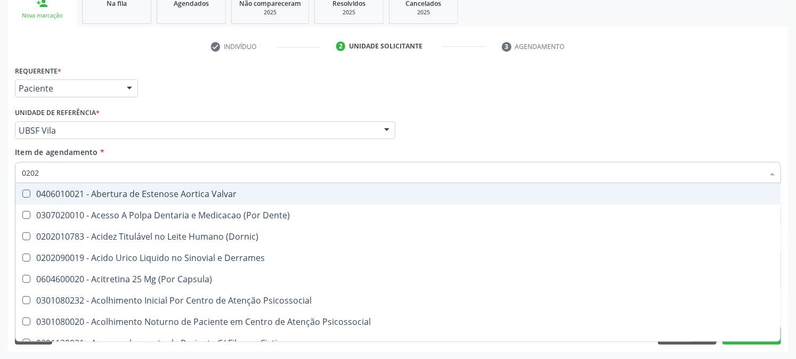
checkbox Septostomia "true"
checkbox \(Spcto\) "false"
checkbox Contraste "true"
checkbox Colecistectomia "true"
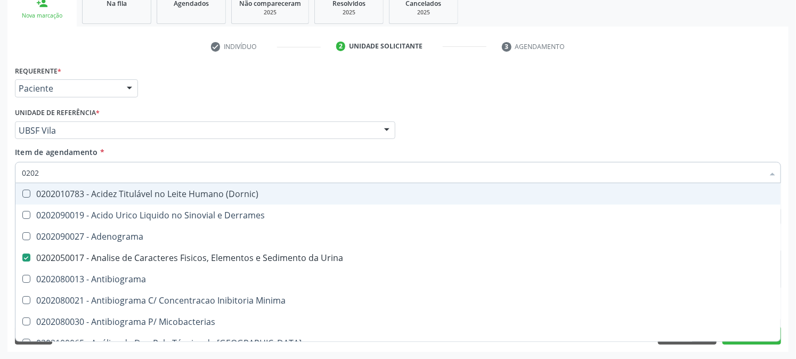
type input "02020"
checkbox Anaerobicas "true"
checkbox Identificacao "false"
checkbox Zinco "true"
checkbox Completo "false"
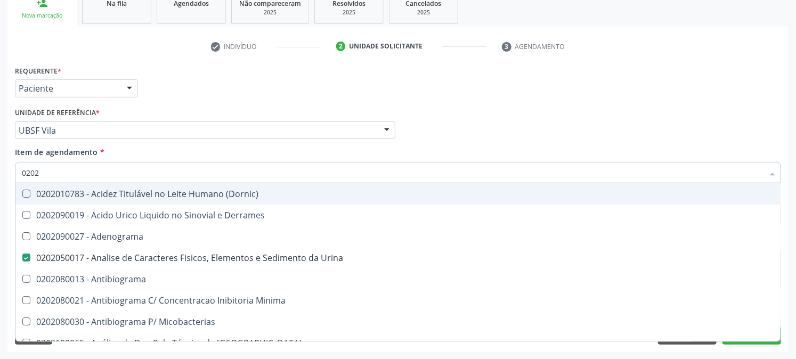
checkbox Oncologia "true"
checkbox Anticardiolipina "true"
checkbox Antitoxoplasma "false"
type input "020201"
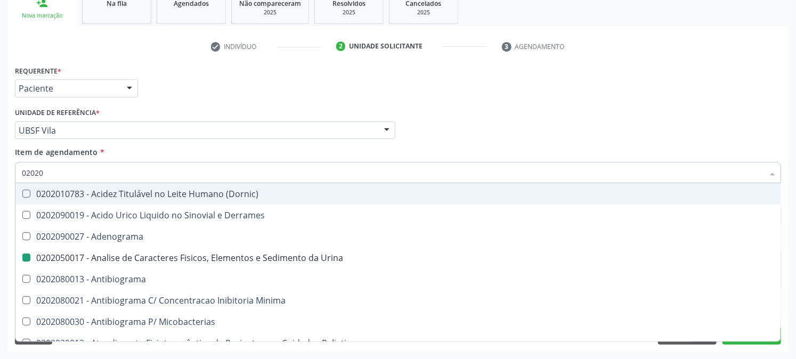
checkbox Urina "false"
checkbox Identificacao "false"
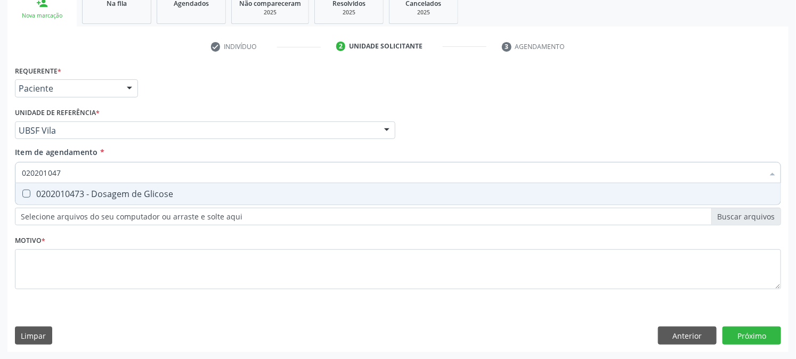
type input "0202010473"
click at [37, 196] on div "0202010473 - Dosagem de Glicose" at bounding box center [398, 194] width 753 height 9
checkbox Glicose "true"
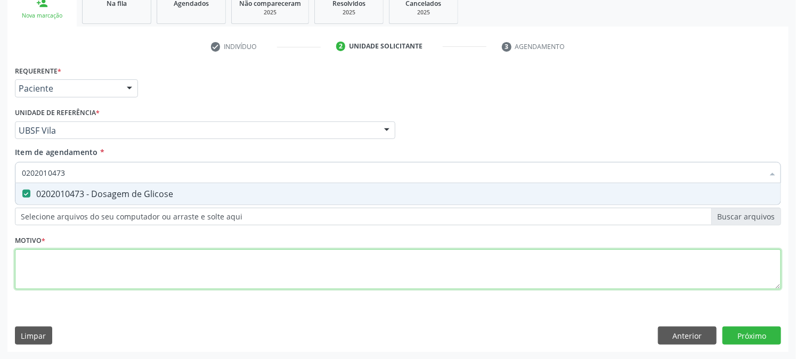
click at [45, 274] on div "Requerente * Paciente Profissional de Saúde Paciente Nenhum resultado encontrad…" at bounding box center [398, 183] width 766 height 241
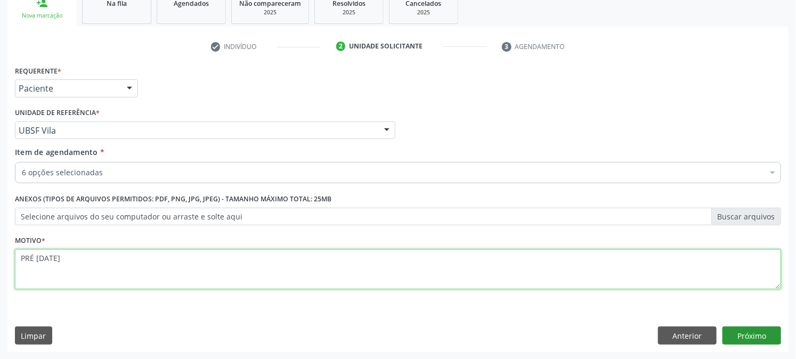
type textarea "PRÉ [DATE]"
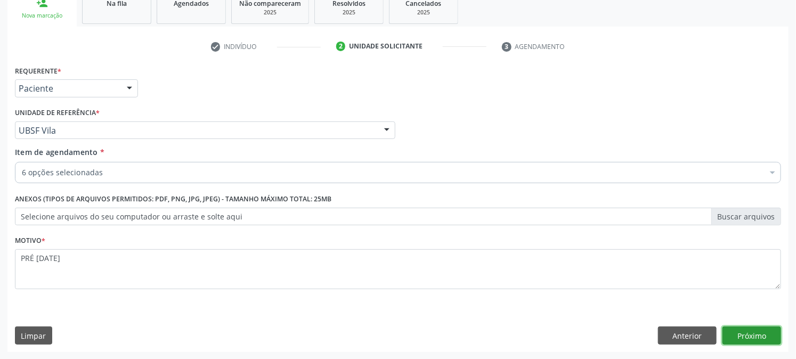
click at [741, 336] on button "Próximo" at bounding box center [752, 336] width 59 height 18
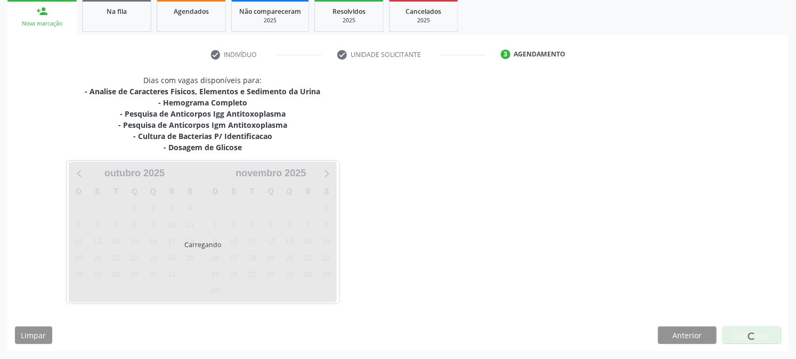
scroll to position [160, 0]
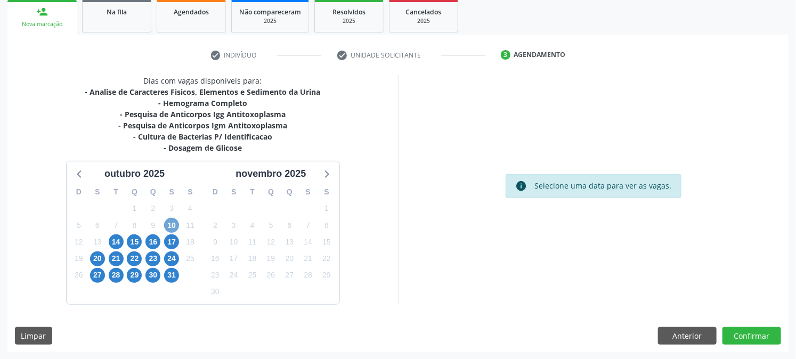
click at [169, 225] on span "10" at bounding box center [171, 225] width 15 height 15
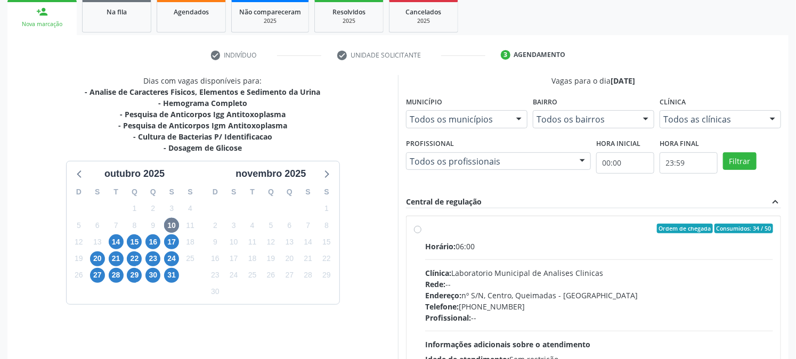
click at [451, 225] on div "Ordem de chegada Consumidos: 34 / 50" at bounding box center [599, 229] width 348 height 10
click at [422, 225] on input "Ordem de chegada Consumidos: 34 / 50 Horário: 06:00 Clínica: Laboratorio Munici…" at bounding box center [417, 229] width 7 height 10
radio input "true"
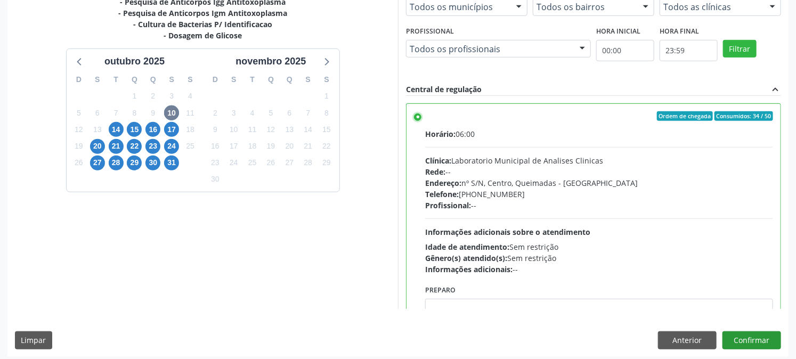
scroll to position [277, 0]
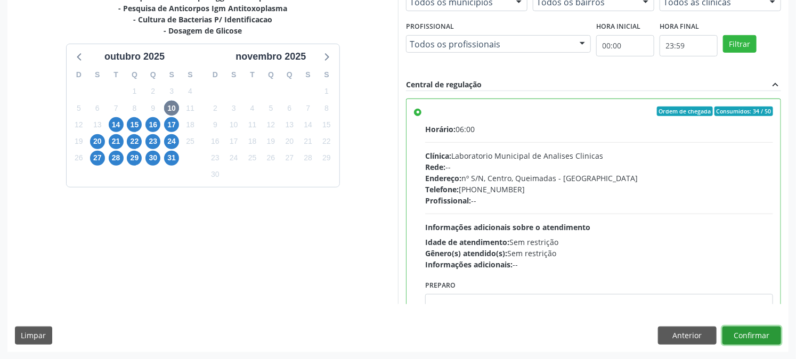
click at [760, 340] on button "Confirmar" at bounding box center [752, 336] width 59 height 18
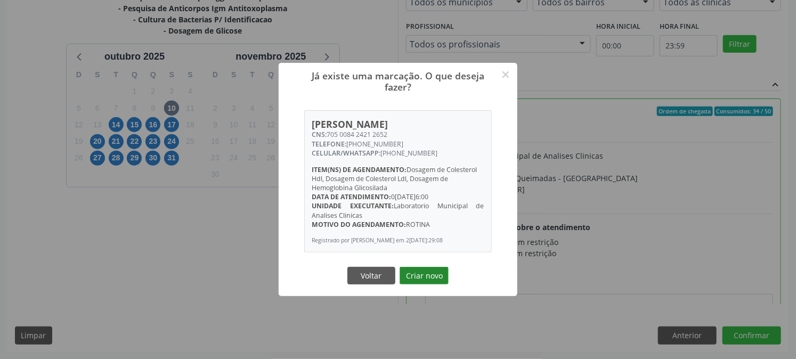
drag, startPoint x: 411, startPoint y: 280, endPoint x: 407, endPoint y: 275, distance: 6.8
click at [410, 280] on button "Criar novo" at bounding box center [424, 276] width 49 height 18
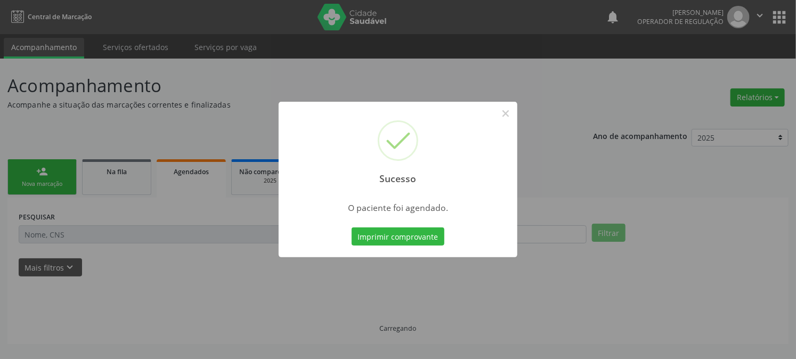
scroll to position [0, 0]
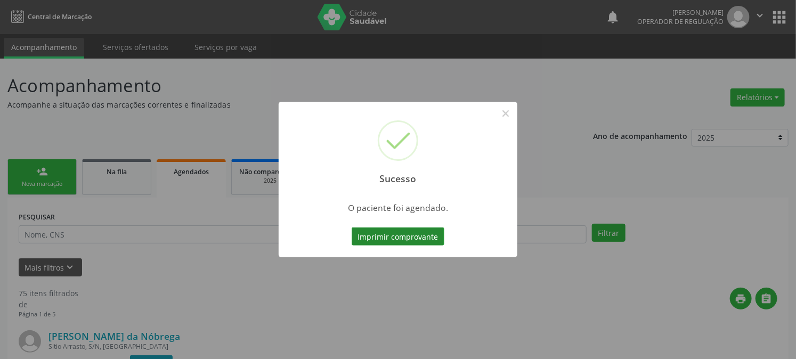
click at [390, 232] on button "Imprimir comprovante" at bounding box center [398, 237] width 93 height 18
